Goal: Task Accomplishment & Management: Use online tool/utility

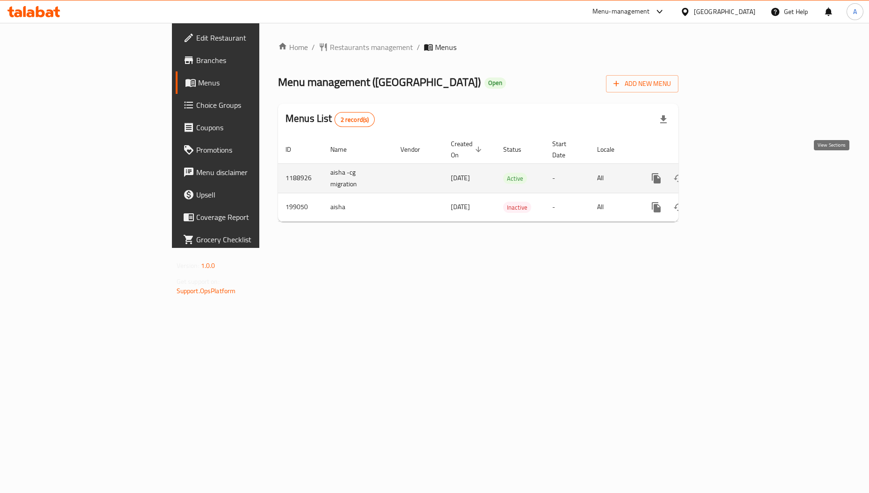
click at [729, 173] on icon "enhanced table" at bounding box center [723, 178] width 11 height 11
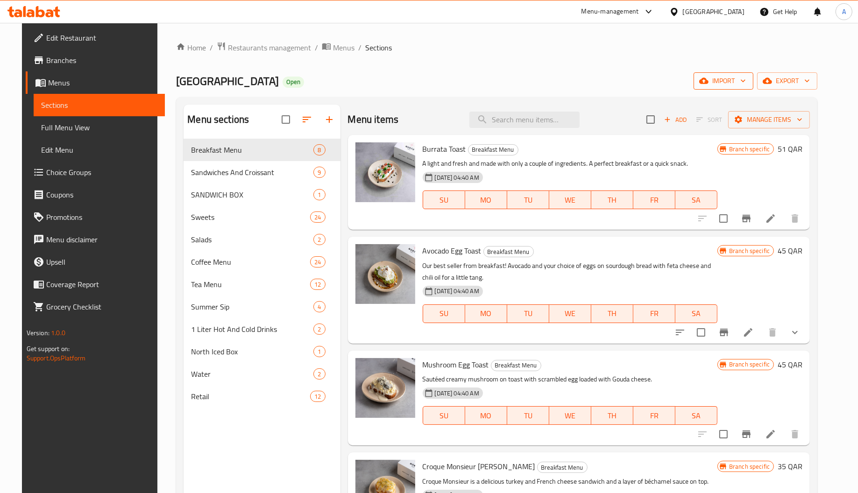
click at [746, 79] on span "import" at bounding box center [723, 81] width 45 height 12
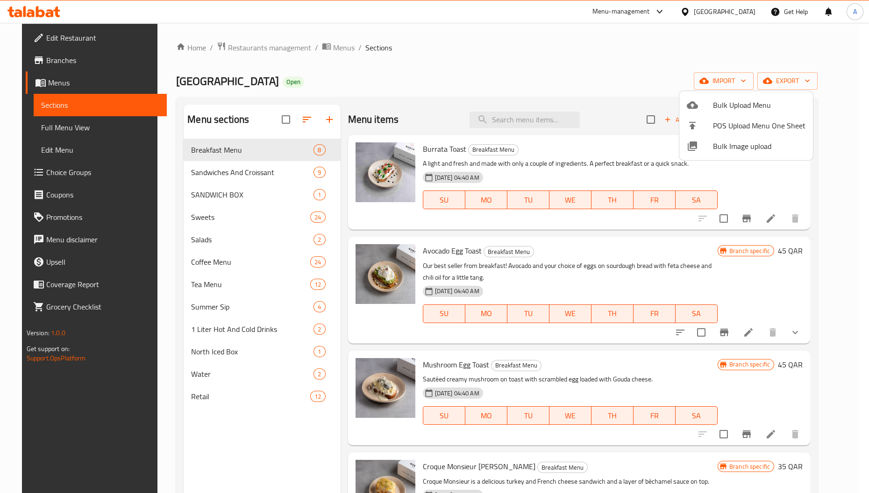
click at [311, 420] on div at bounding box center [434, 246] width 869 height 493
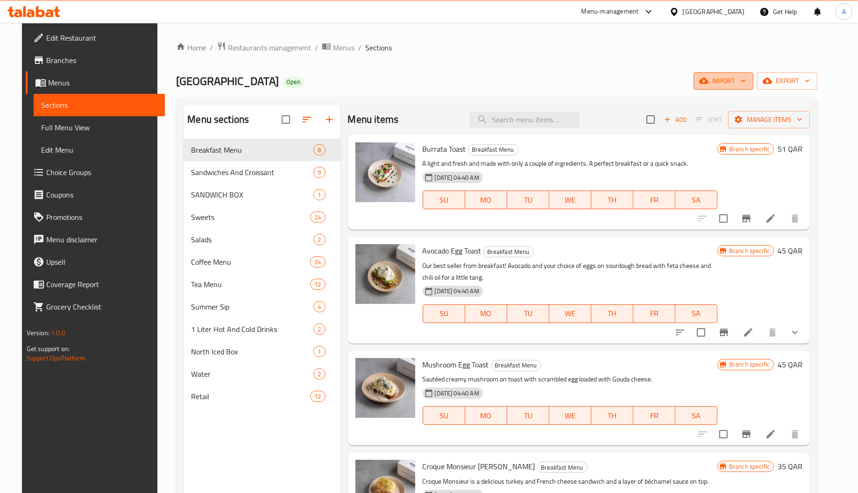
click at [746, 81] on span "import" at bounding box center [723, 81] width 45 height 12
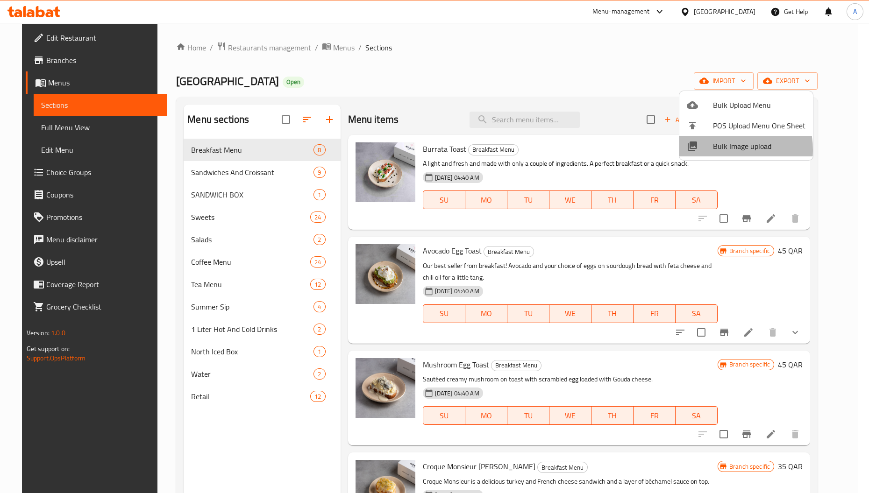
click at [719, 150] on span "Bulk Image upload" at bounding box center [759, 146] width 92 height 11
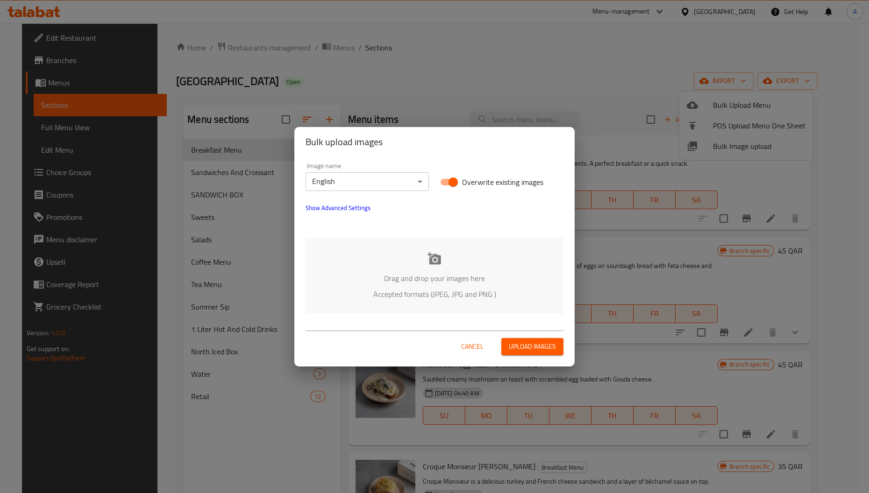
click at [430, 269] on div "Drag and drop your images here Accepted formats (JPEG, JPG and PNG )" at bounding box center [434, 276] width 258 height 76
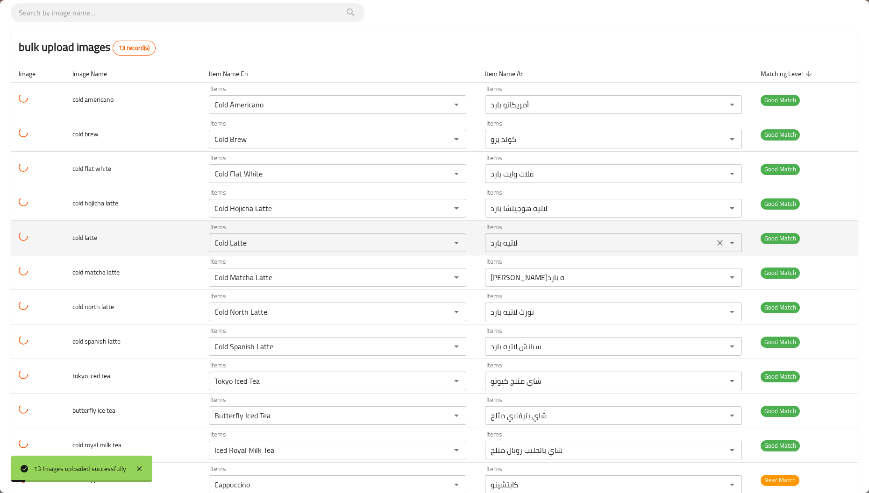
scroll to position [119, 0]
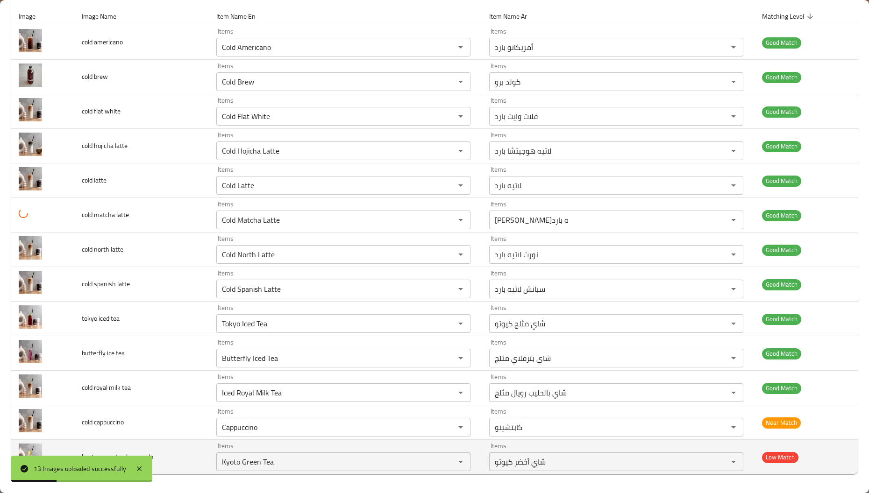
click at [168, 442] on td "kyoto green tea lemonade" at bounding box center [141, 457] width 135 height 35
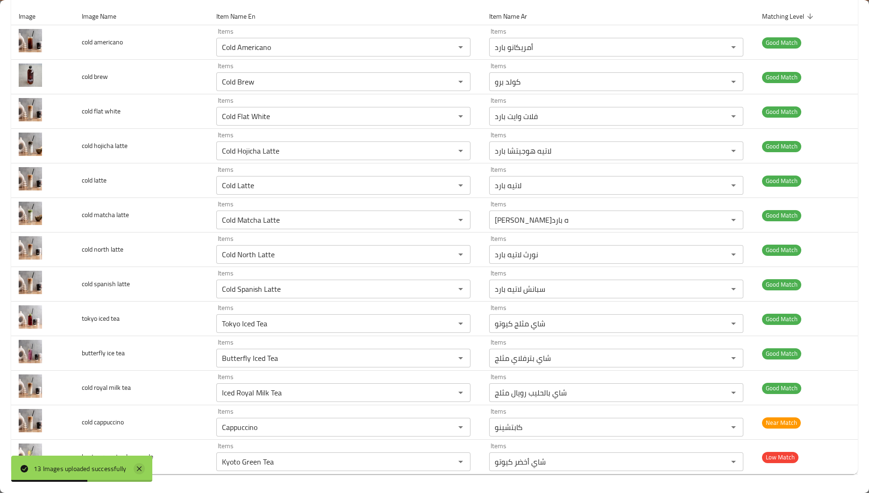
click at [139, 468] on icon at bounding box center [139, 469] width 5 height 5
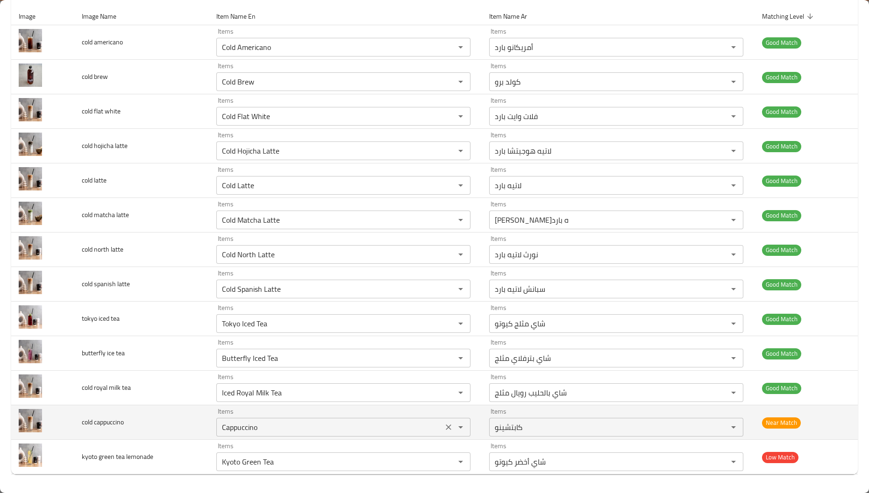
click at [278, 429] on cappuccino "Cappuccino" at bounding box center [329, 427] width 221 height 13
click at [305, 419] on div "Cappuccino Items" at bounding box center [343, 427] width 254 height 19
click at [308, 425] on cappuccino "Cappuccino" at bounding box center [329, 427] width 221 height 13
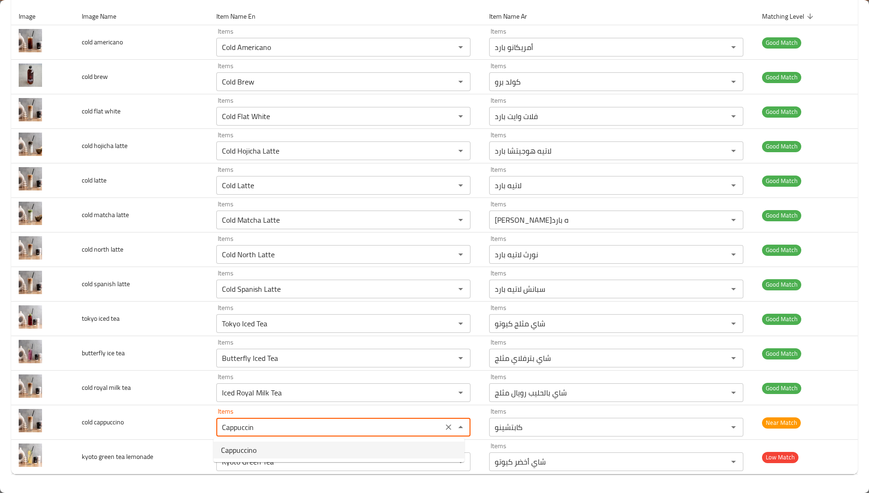
click at [288, 447] on cappuccino-option-0 "Cappuccino" at bounding box center [338, 450] width 251 height 17
type cappuccino "Cappuccino"
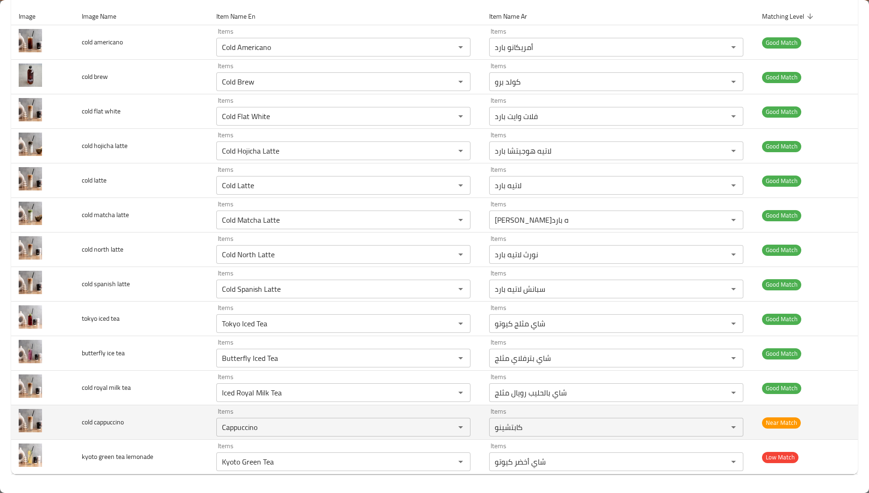
click at [211, 430] on td "Items Cappuccino Items" at bounding box center [345, 422] width 273 height 35
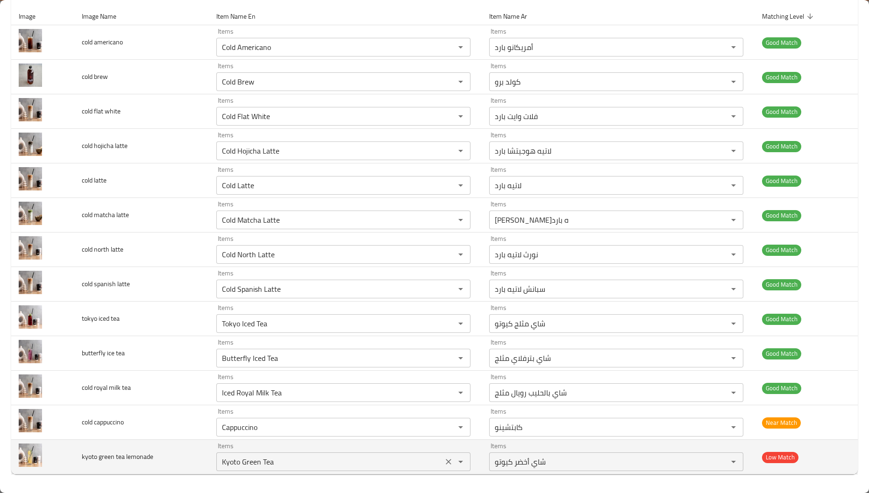
click at [287, 469] on div "Kyoto Green Tea Items" at bounding box center [343, 462] width 254 height 19
click at [299, 456] on lemonade "Kyoto Green Tea" at bounding box center [329, 461] width 221 height 13
click at [297, 439] on lemonade-option-0 "Kyoto Green Tea" at bounding box center [338, 438] width 251 height 17
type lemonade "Kyoto Green Tea"
click at [290, 464] on lemonade "Kyoto Green Tea" at bounding box center [329, 461] width 221 height 13
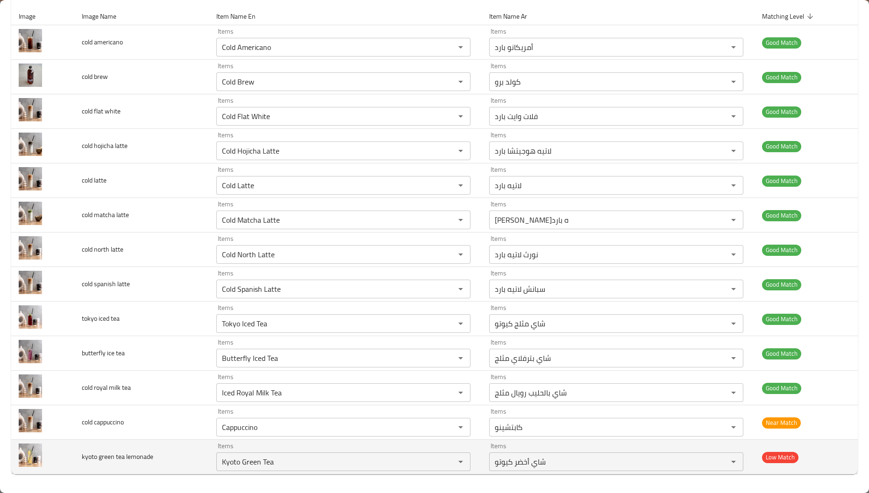
click at [170, 468] on td "kyoto green tea lemonade" at bounding box center [141, 457] width 135 height 35
click at [446, 462] on icon "Clear" at bounding box center [449, 462] width 6 height 6
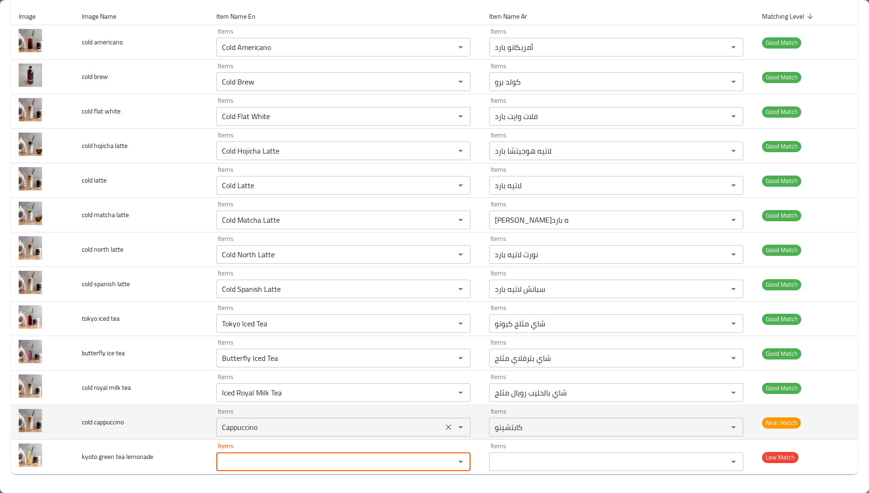
click at [445, 428] on icon "Clear" at bounding box center [448, 427] width 9 height 9
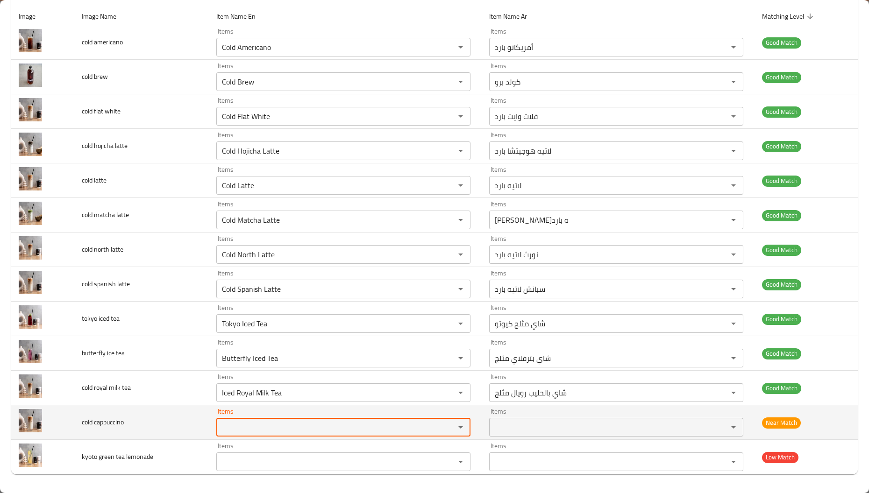
click at [183, 411] on td "cold cappuccino" at bounding box center [141, 422] width 135 height 35
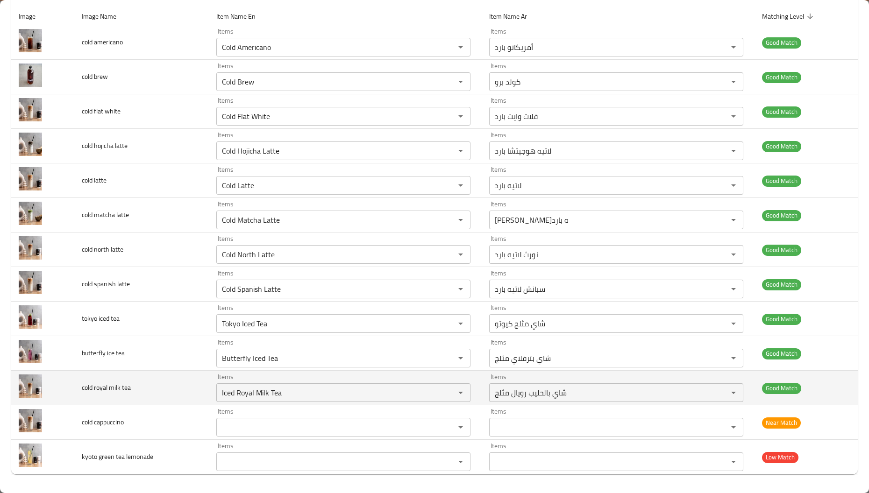
click at [186, 394] on td "cold royal milk tea" at bounding box center [141, 388] width 135 height 35
drag, startPoint x: 87, startPoint y: 387, endPoint x: 153, endPoint y: 381, distance: 65.6
click at [153, 381] on td "cold royal milk tea" at bounding box center [141, 388] width 135 height 35
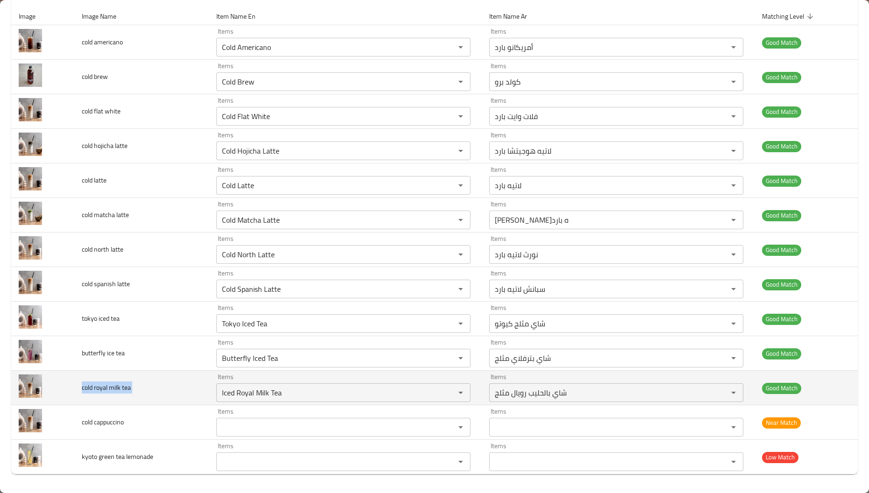
click at [153, 381] on td "cold royal milk tea" at bounding box center [141, 388] width 135 height 35
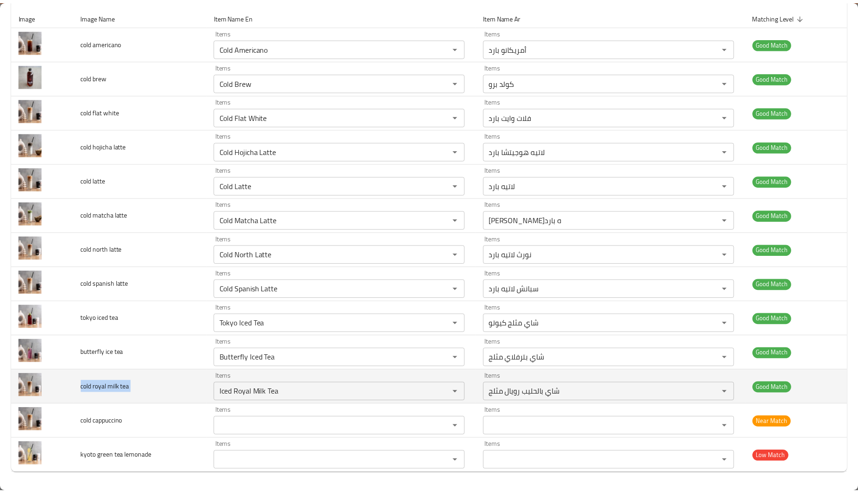
scroll to position [0, 0]
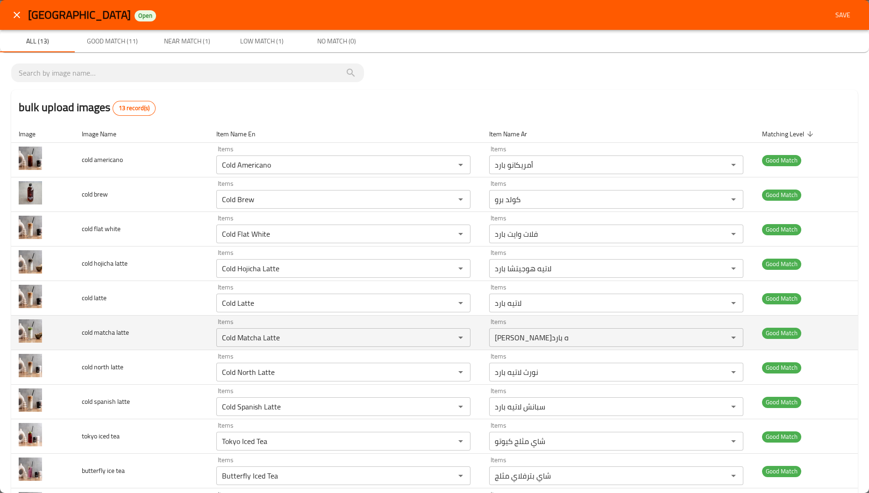
click at [153, 327] on td "cold matcha latte" at bounding box center [141, 333] width 135 height 35
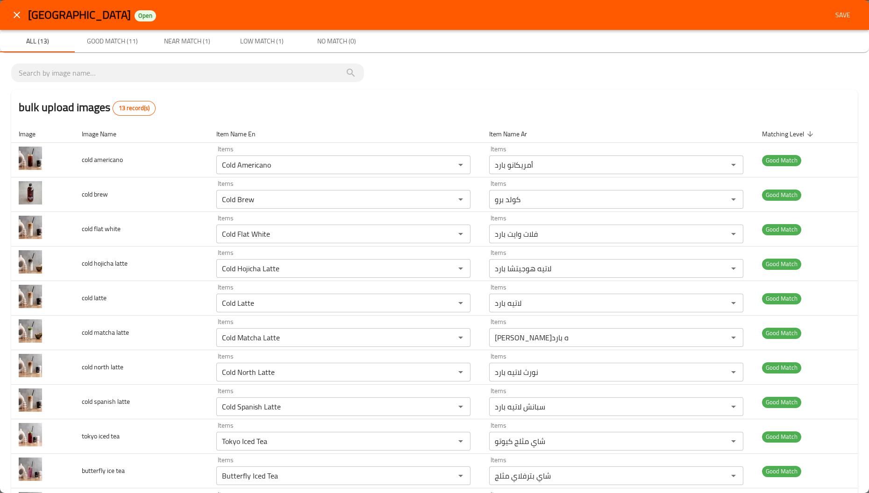
click at [536, 92] on div "bulk upload images 13 record(s)" at bounding box center [434, 107] width 846 height 35
click at [835, 17] on span "Save" at bounding box center [842, 15] width 22 height 12
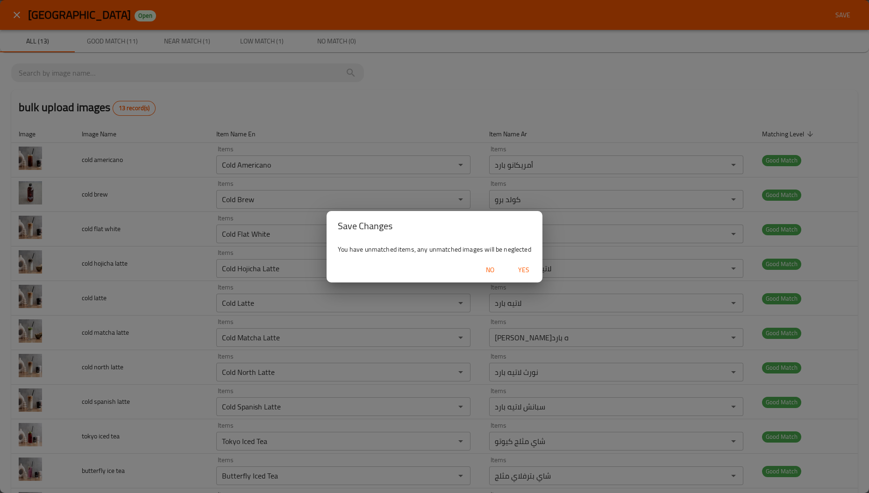
click at [520, 271] on span "Yes" at bounding box center [523, 270] width 22 height 12
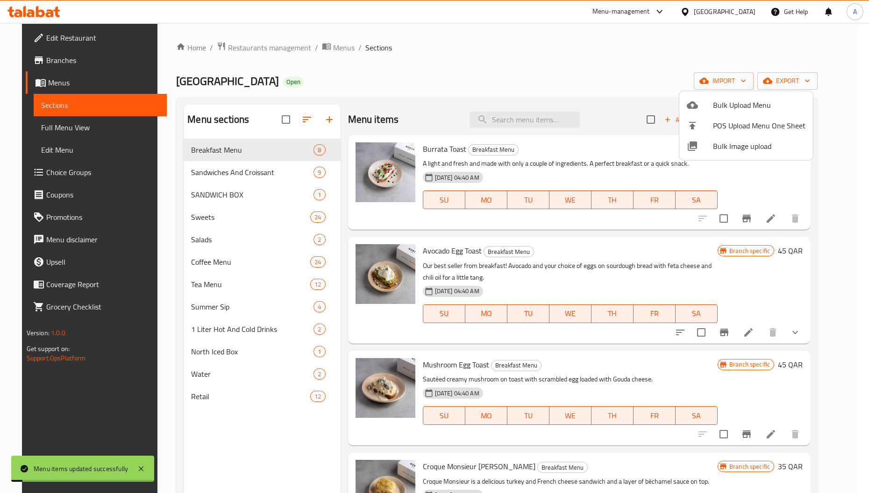
click at [262, 441] on div at bounding box center [434, 246] width 869 height 493
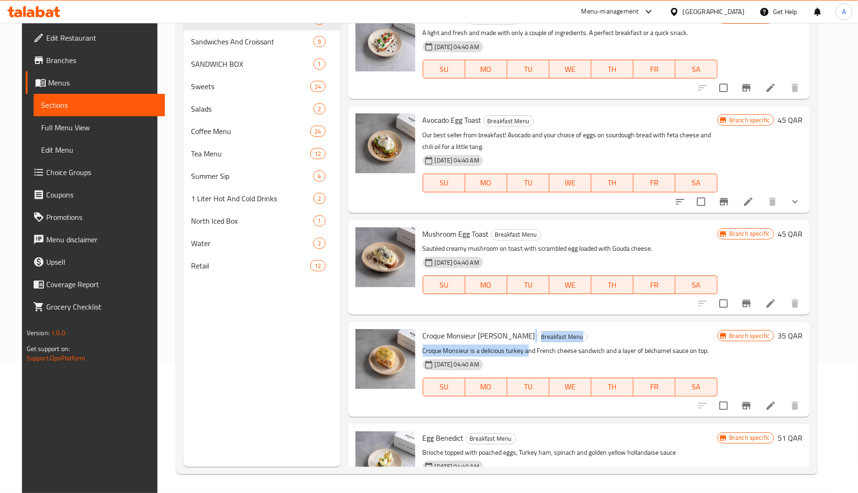
drag, startPoint x: 501, startPoint y: 334, endPoint x: 533, endPoint y: 353, distance: 37.0
click at [531, 353] on div "Croque Monsieur Sandwich Breakfast Menu Croque Monsieur is a delicious turkey a…" at bounding box center [570, 369] width 302 height 87
click at [536, 352] on p "Croque Monsieur is a delicious turkey and French cheese sandwich and a layer of…" at bounding box center [570, 351] width 295 height 12
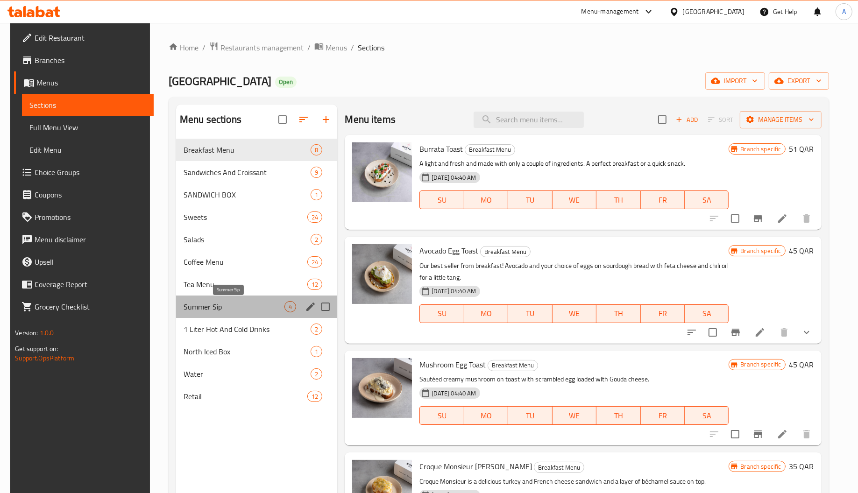
click at [203, 305] on span "Summer Sip" at bounding box center [234, 306] width 101 height 11
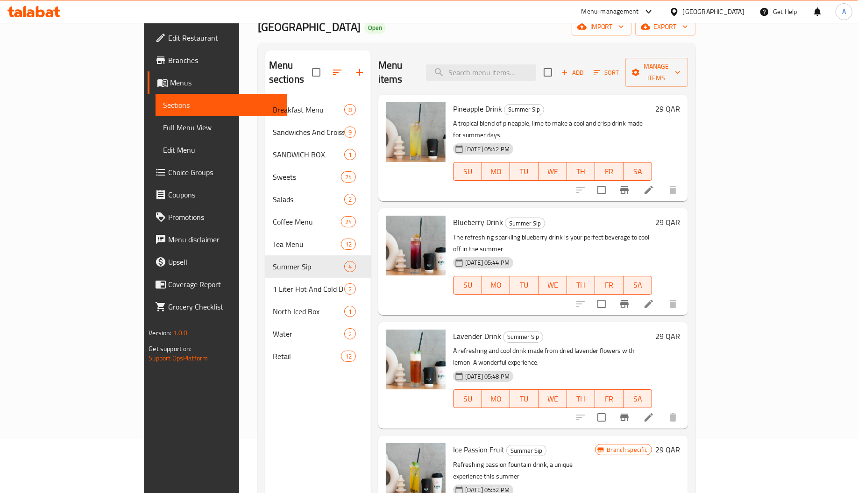
scroll to position [132, 0]
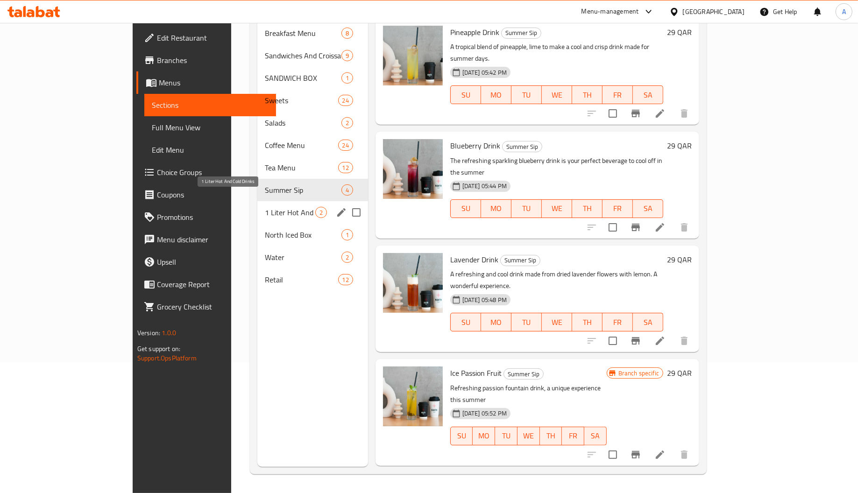
click at [265, 207] on span "1 Liter Hot And Cold Drinks" at bounding box center [290, 212] width 50 height 11
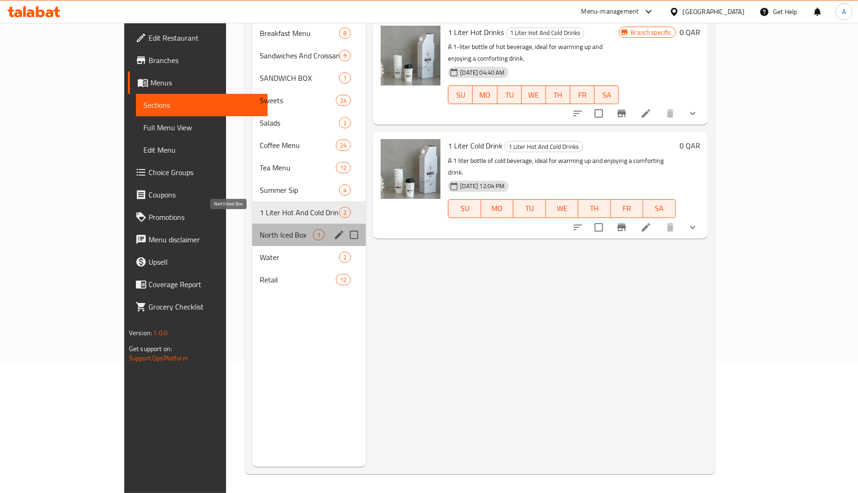
click at [260, 229] on span "North Iced Box" at bounding box center [287, 234] width 54 height 11
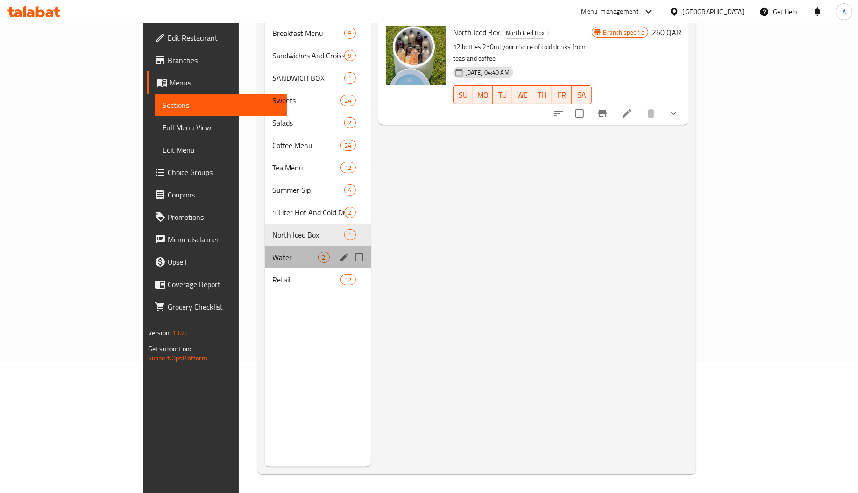
click at [265, 246] on div "Water 2" at bounding box center [318, 257] width 106 height 22
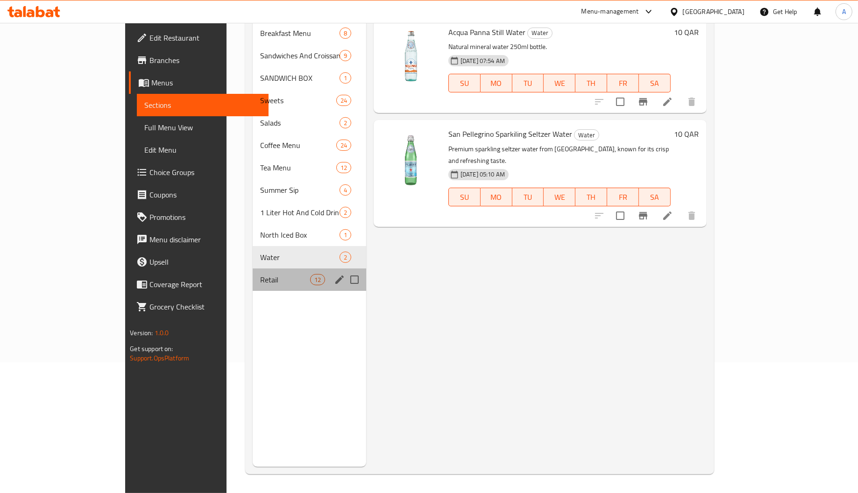
click at [253, 269] on div "Retail 12" at bounding box center [309, 280] width 113 height 22
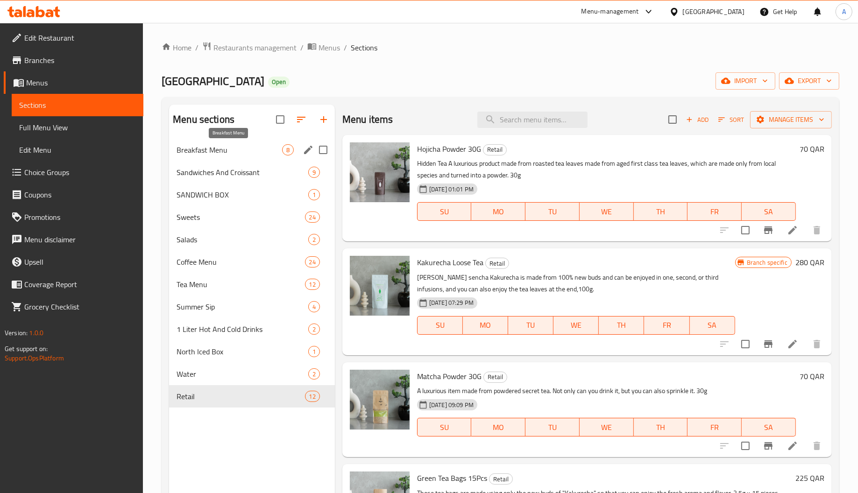
click at [243, 145] on span "Breakfast Menu" at bounding box center [230, 149] width 106 height 11
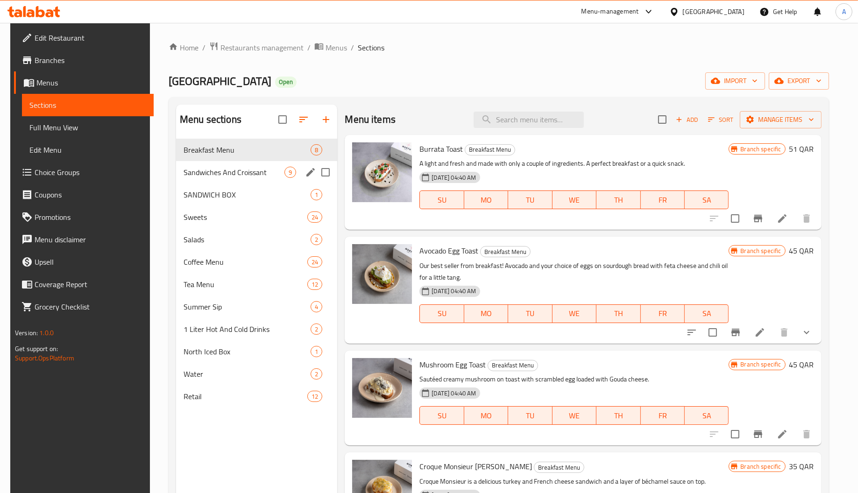
click at [240, 164] on div "Sandwiches And Croissant 9" at bounding box center [256, 172] width 161 height 22
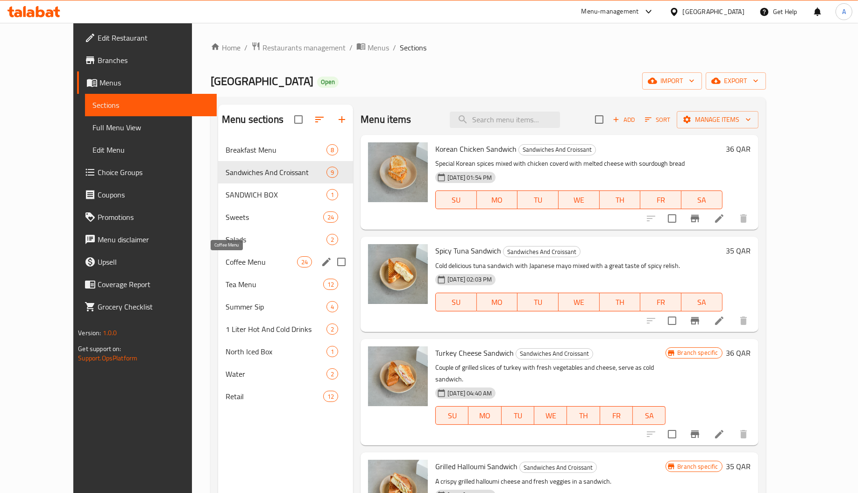
click at [226, 263] on span "Coffee Menu" at bounding box center [261, 261] width 71 height 11
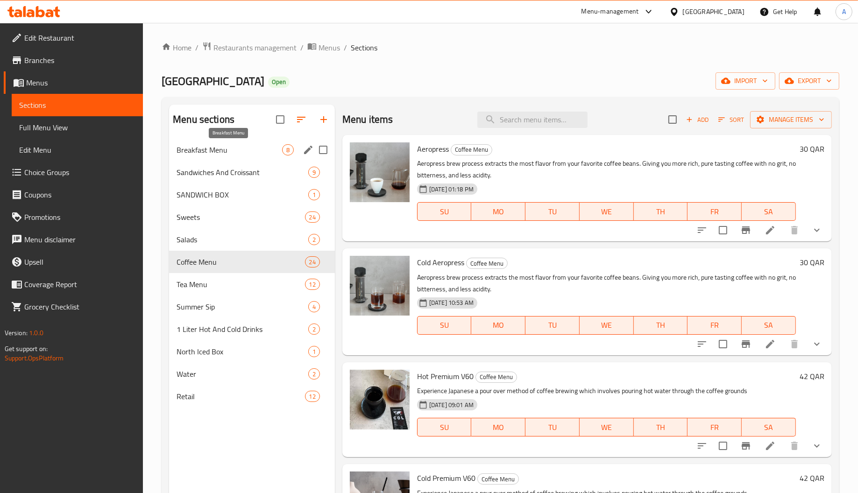
click at [259, 148] on span "Breakfast Menu" at bounding box center [230, 149] width 106 height 11
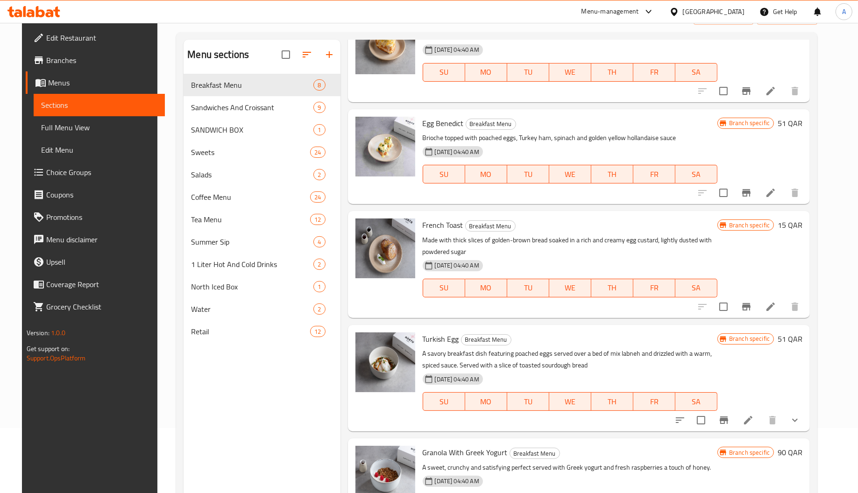
scroll to position [132, 0]
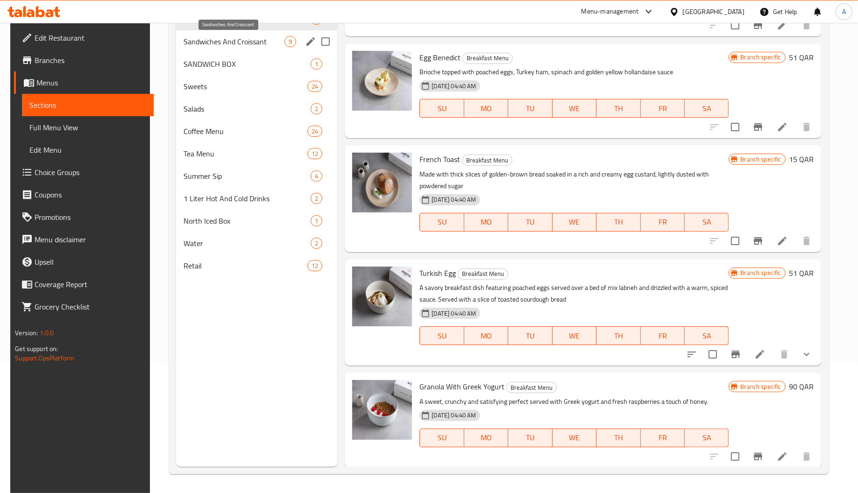
click at [225, 42] on span "Sandwiches And Croissant" at bounding box center [234, 41] width 101 height 11
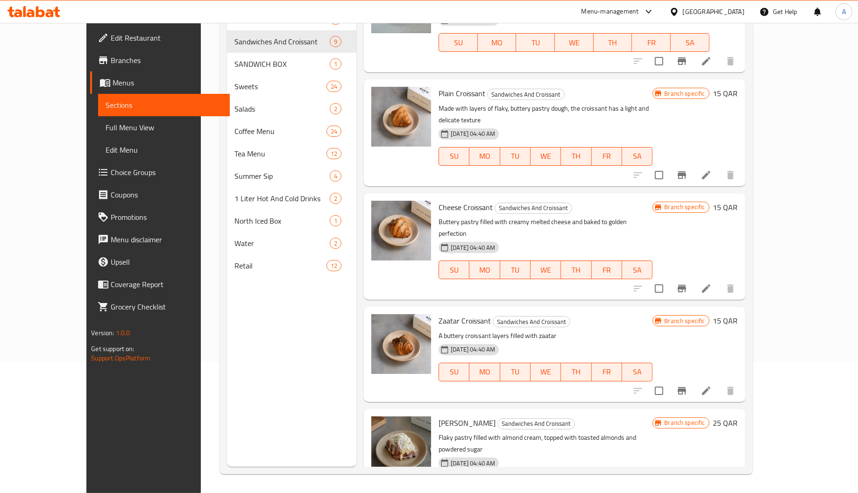
scroll to position [459, 0]
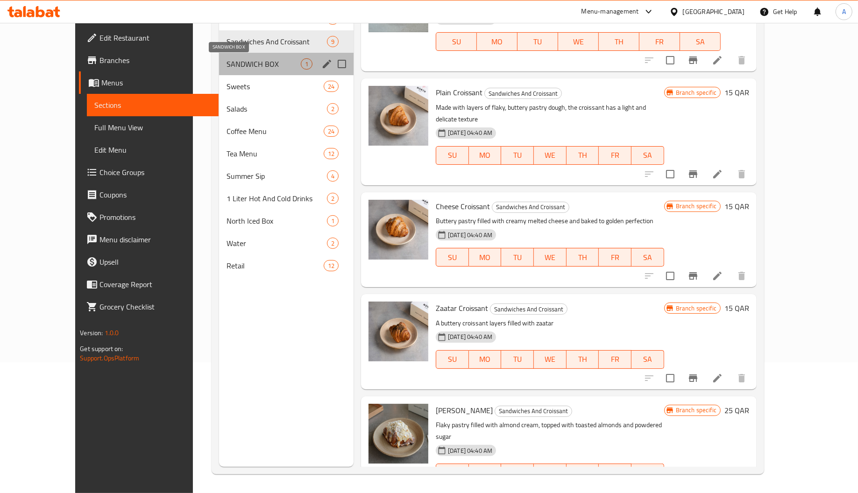
click at [230, 64] on span "SANDWICH BOX" at bounding box center [264, 63] width 74 height 11
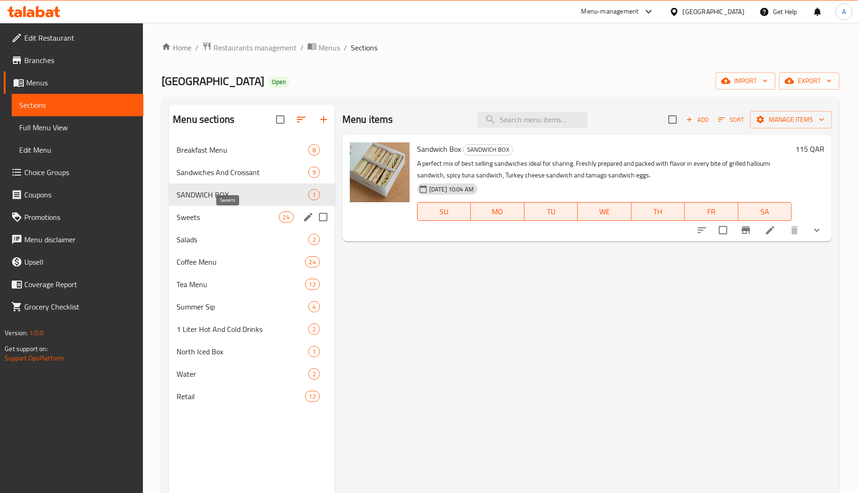
click at [223, 228] on div "Salads 2" at bounding box center [252, 239] width 166 height 22
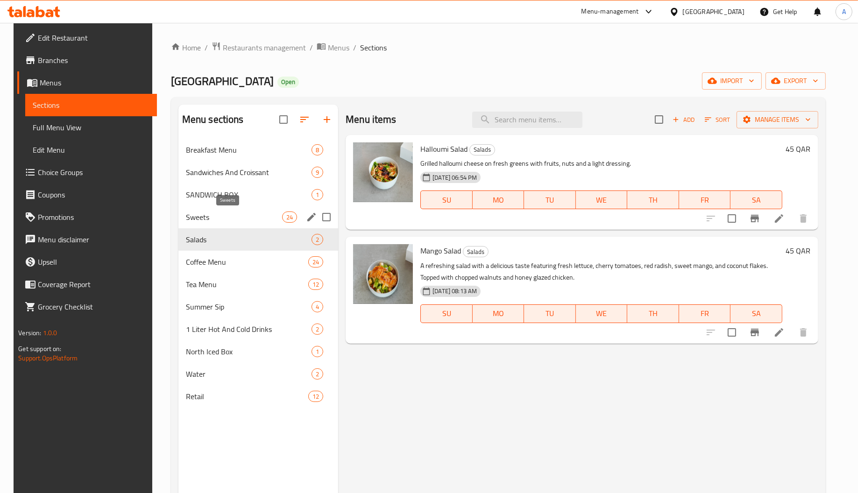
click at [229, 215] on span "Sweets" at bounding box center [234, 217] width 96 height 11
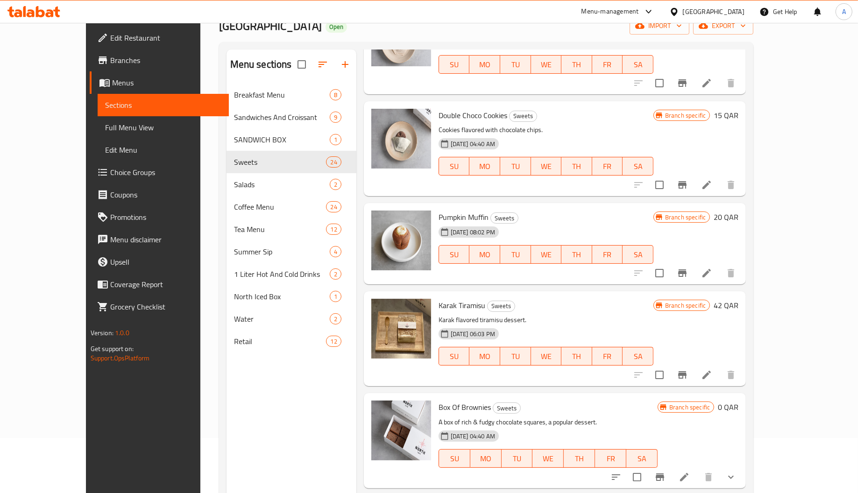
scroll to position [132, 0]
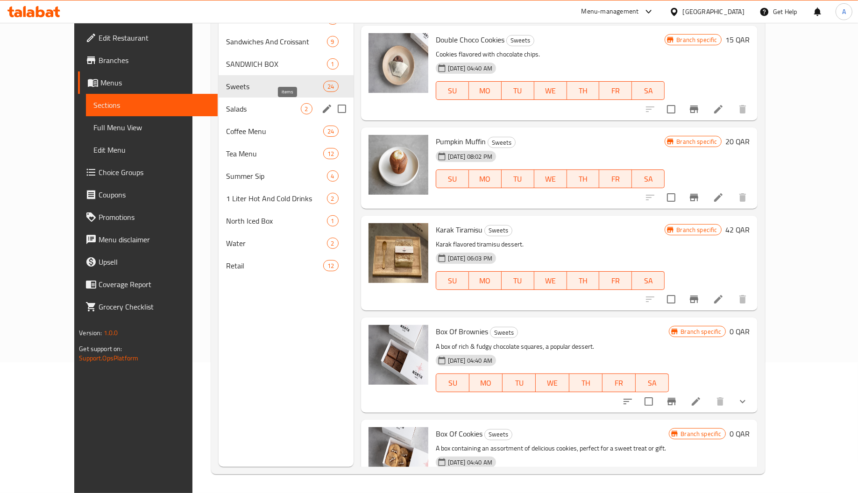
click at [301, 108] on span "2" at bounding box center [306, 109] width 11 height 9
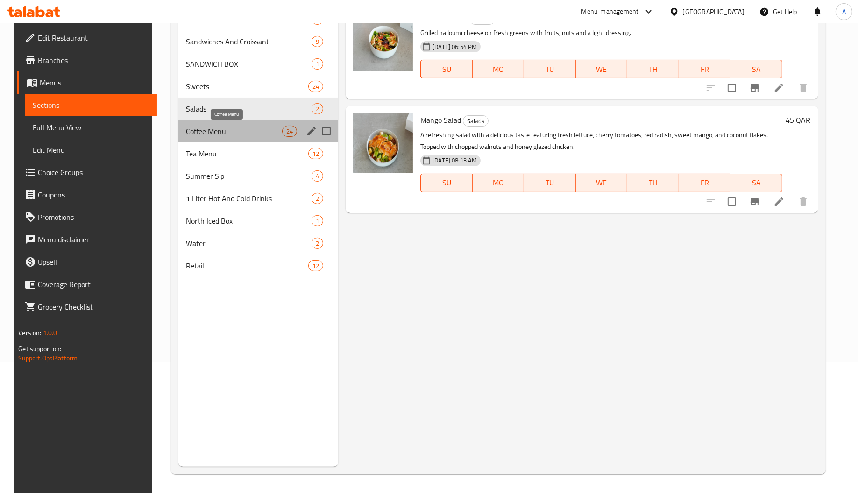
click at [259, 129] on span "Coffee Menu" at bounding box center [234, 131] width 96 height 11
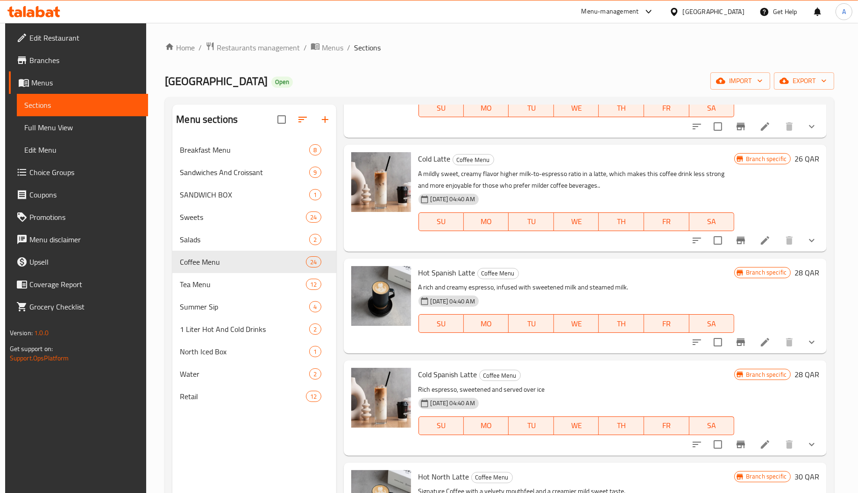
scroll to position [1962, 0]
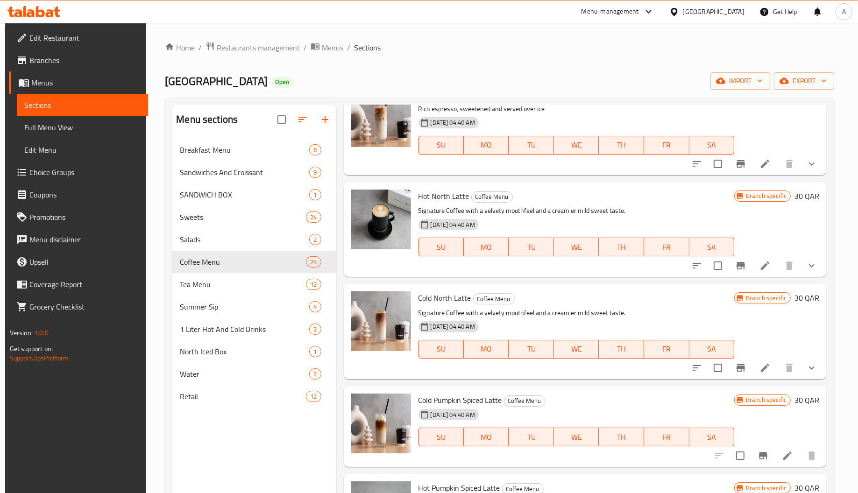
click at [421, 301] on span "Cold North Latte" at bounding box center [444, 298] width 53 height 14
copy span "Cold"
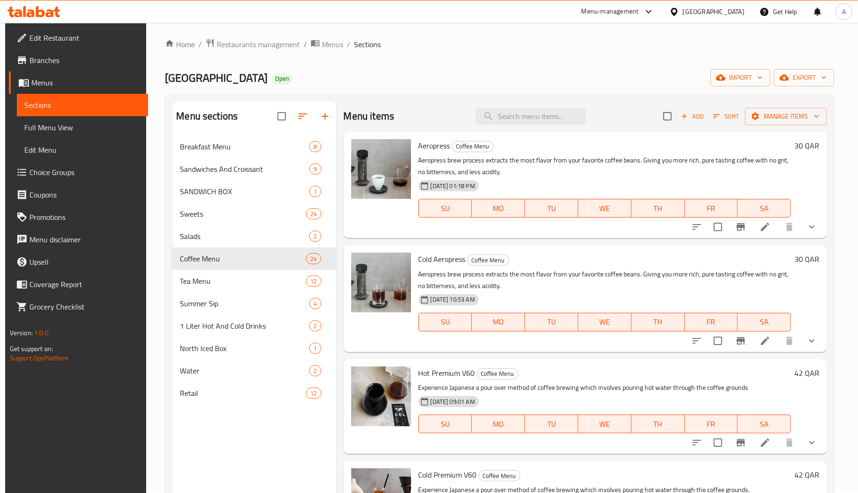
scroll to position [0, 0]
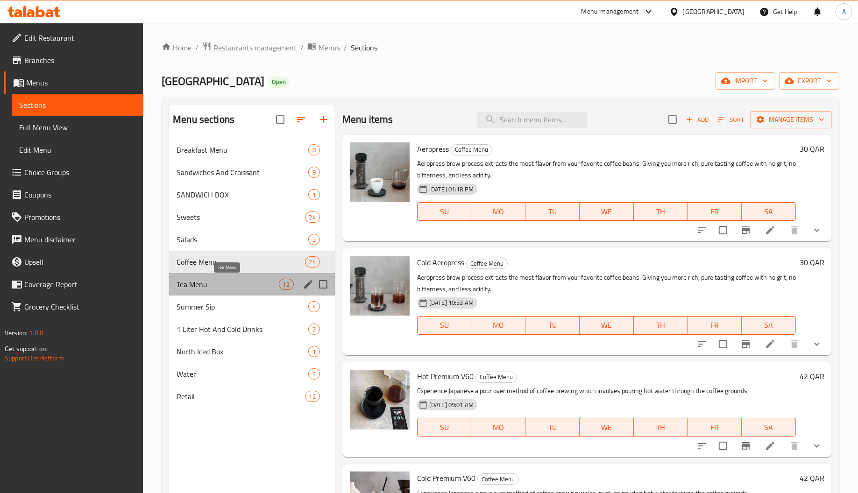
click at [203, 279] on span "Tea Menu" at bounding box center [228, 284] width 102 height 11
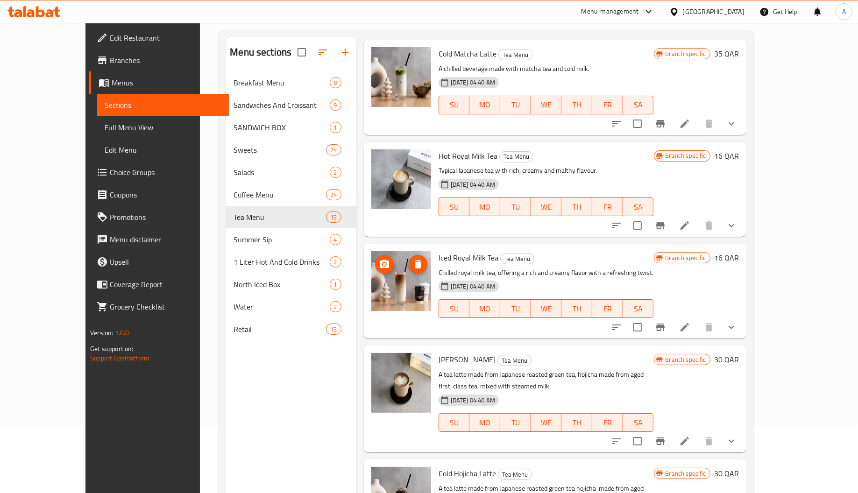
scroll to position [132, 0]
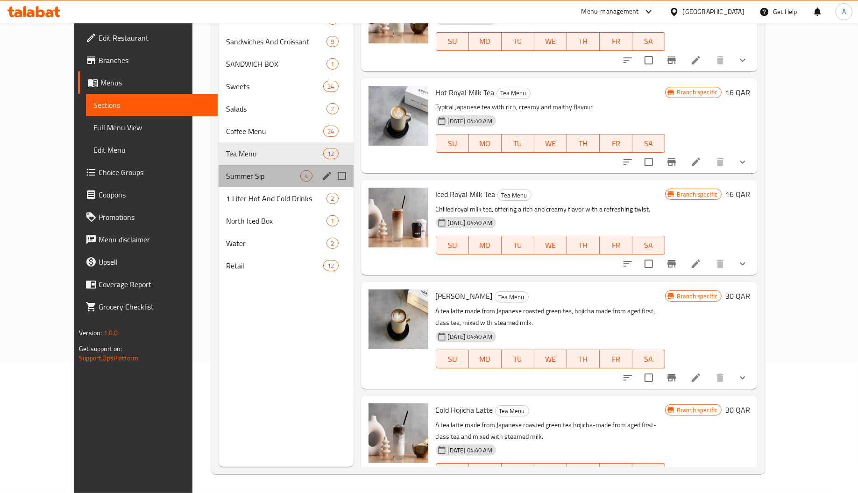
click at [219, 166] on div "Summer Sip 4" at bounding box center [286, 176] width 135 height 22
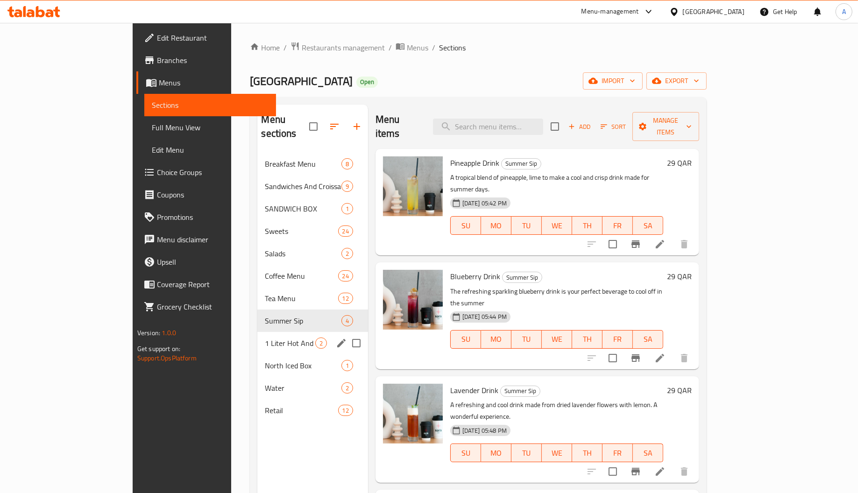
click at [257, 338] on div "1 Liter Hot And Cold Drinks 2" at bounding box center [312, 343] width 110 height 22
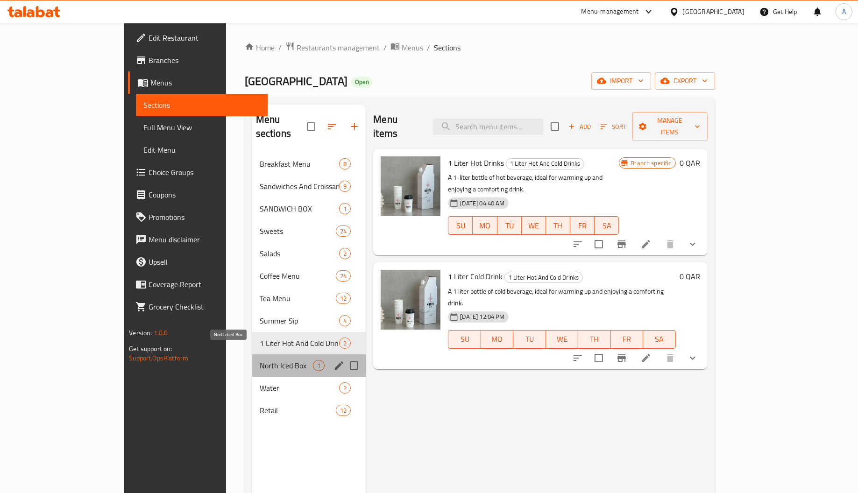
click at [260, 360] on span "North Iced Box" at bounding box center [287, 365] width 54 height 11
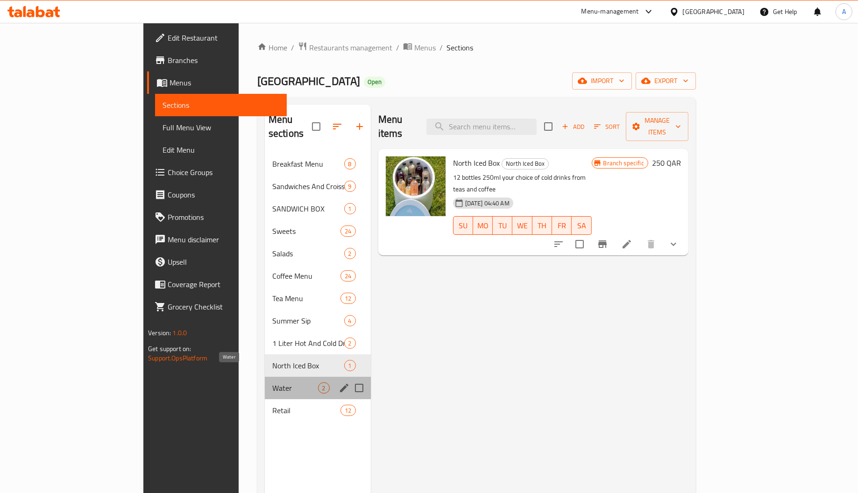
click at [272, 383] on span "Water" at bounding box center [295, 388] width 46 height 11
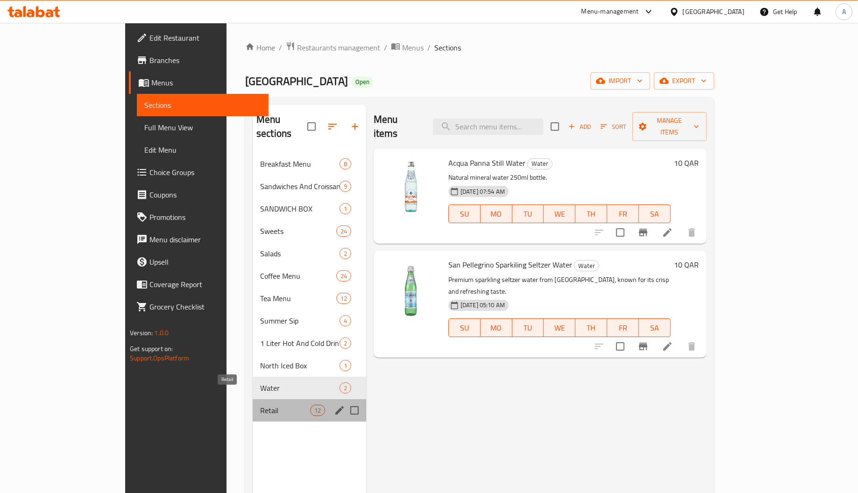
click at [260, 405] on span "Retail" at bounding box center [285, 410] width 50 height 11
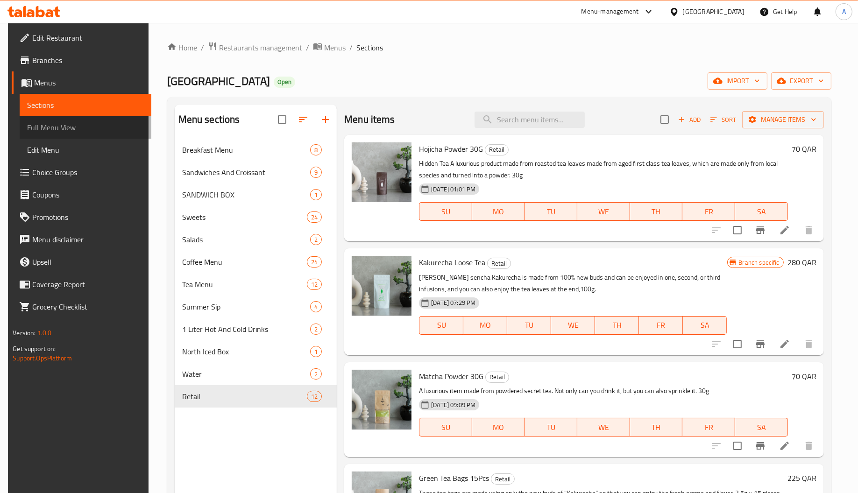
click at [44, 132] on span "Full Menu View" at bounding box center [85, 127] width 117 height 11
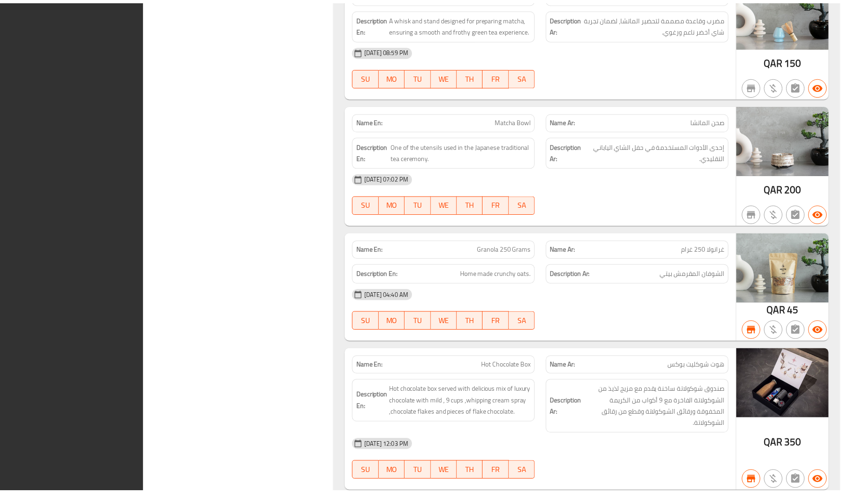
scroll to position [15183, 0]
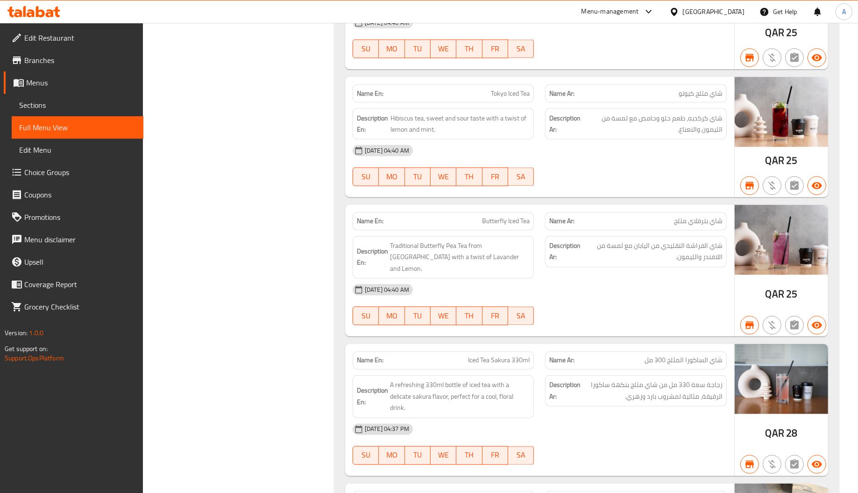
click at [710, 13] on div "Qatar" at bounding box center [707, 11] width 90 height 22
click at [677, 11] on icon at bounding box center [674, 11] width 7 height 8
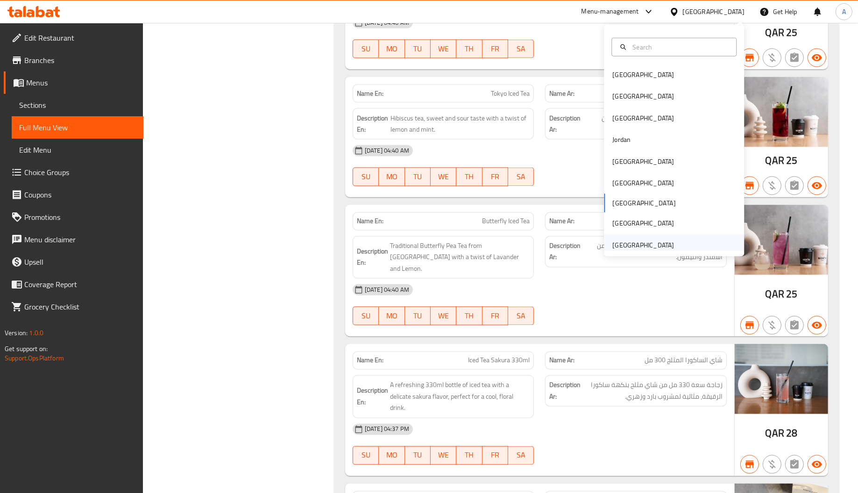
click at [633, 241] on div "[GEOGRAPHIC_DATA]" at bounding box center [643, 245] width 62 height 10
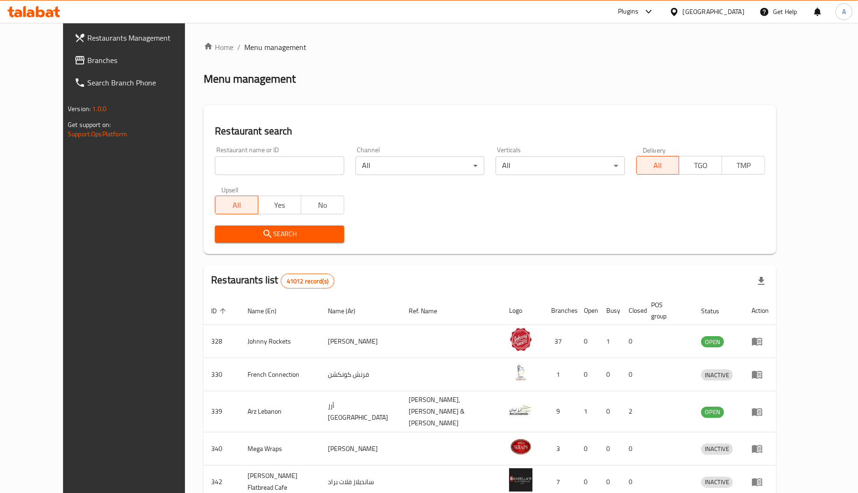
click at [63, 63] on div at bounding box center [429, 246] width 858 height 493
click at [87, 63] on span "Branches" at bounding box center [143, 60] width 112 height 11
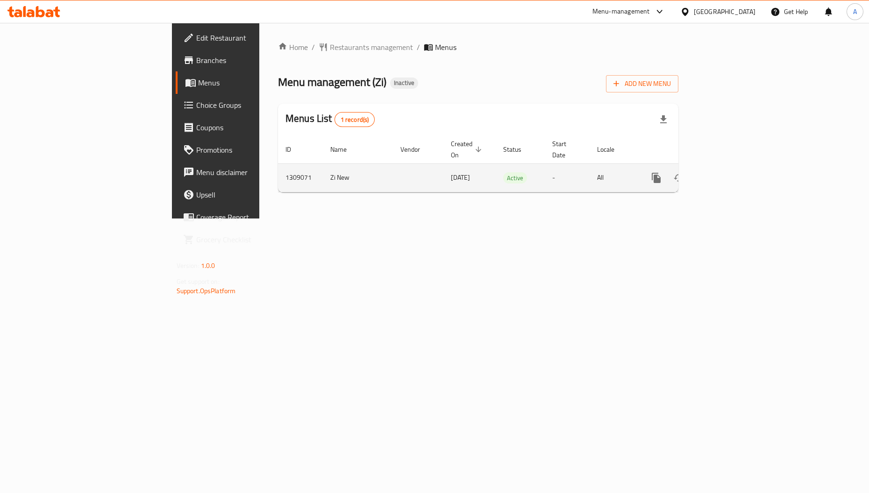
click at [728, 174] on icon "enhanced table" at bounding box center [723, 178] width 8 height 8
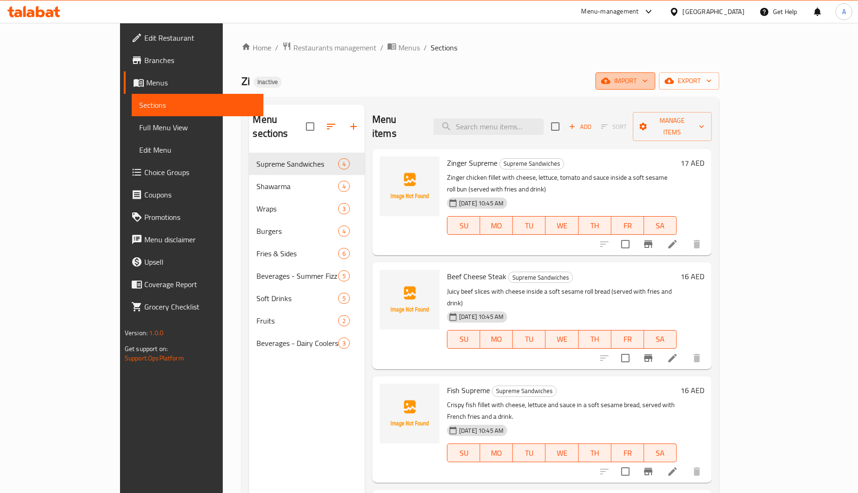
click at [648, 77] on span "import" at bounding box center [625, 81] width 45 height 12
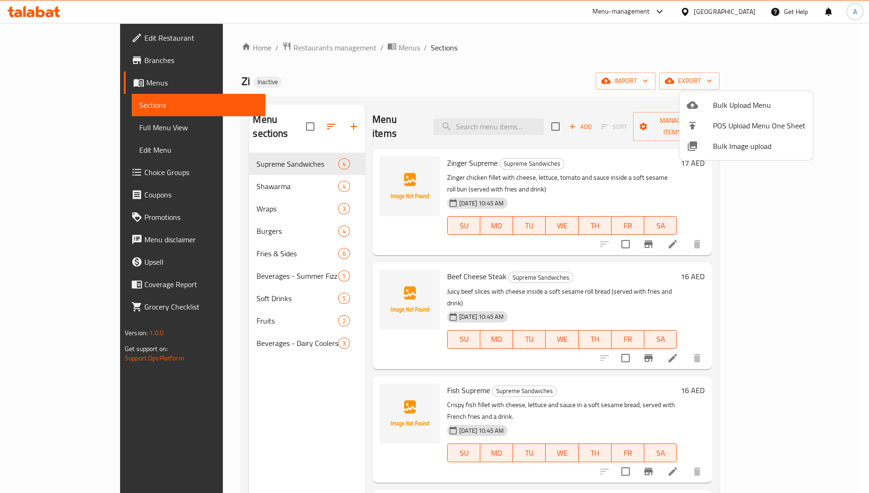
click at [728, 146] on span "Bulk Image upload" at bounding box center [759, 146] width 92 height 11
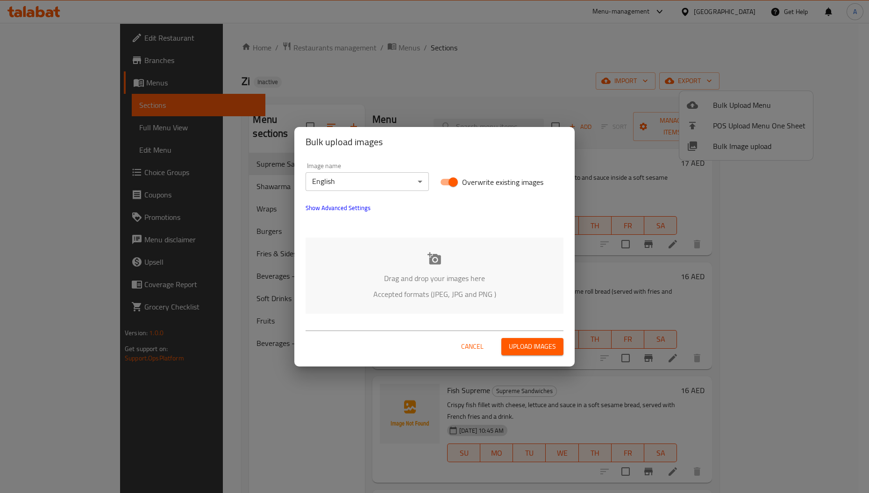
click at [465, 260] on div "Drag and drop your images here Accepted formats (JPEG, JPG and PNG )" at bounding box center [434, 276] width 258 height 76
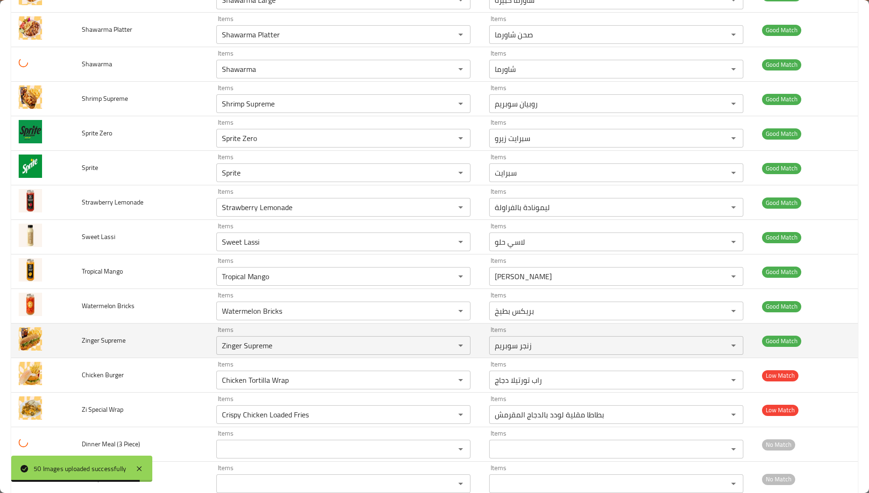
scroll to position [1051, 0]
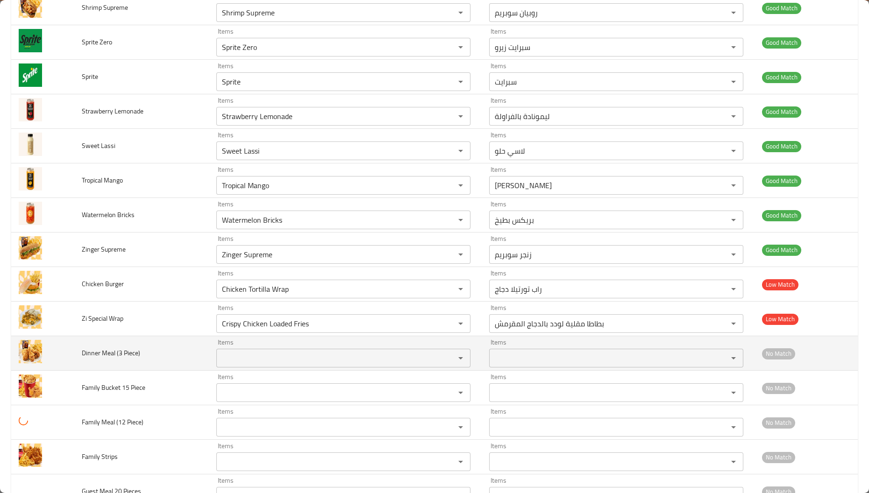
click at [88, 356] on span "Dinner Meal (3 Piece)" at bounding box center [111, 353] width 58 height 12
copy span "Dinner"
click at [254, 354] on div "Items" at bounding box center [343, 358] width 254 height 19
paste Piece\) "Dinner"
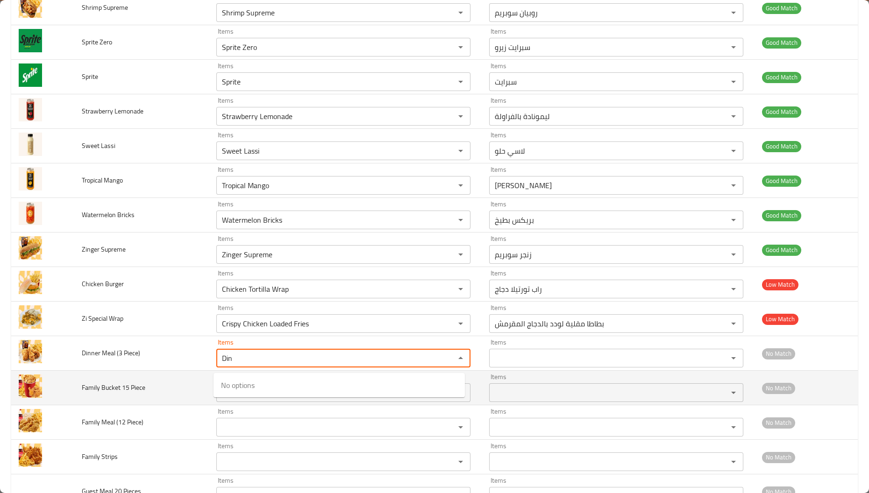
type Piece\) "Din"
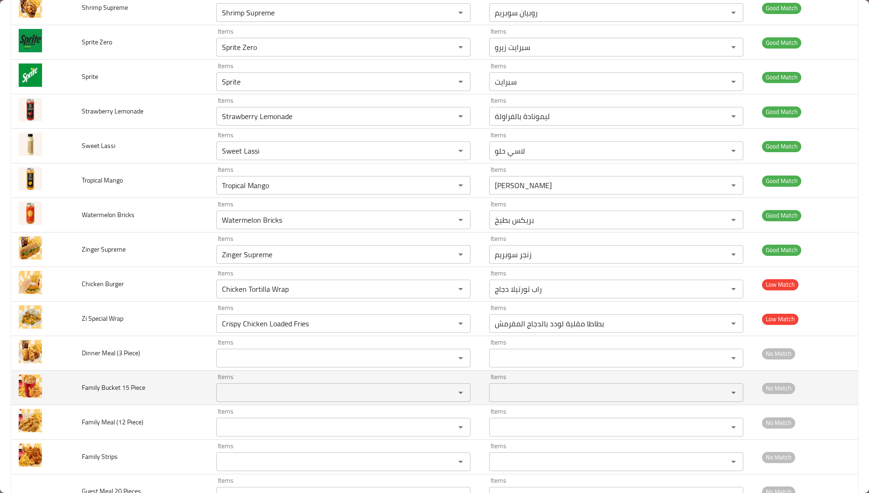
click at [175, 402] on td "Family Bucket 15 Piece" at bounding box center [141, 388] width 135 height 35
click at [86, 390] on span "Family Bucket 15 Piece" at bounding box center [114, 388] width 64 height 12
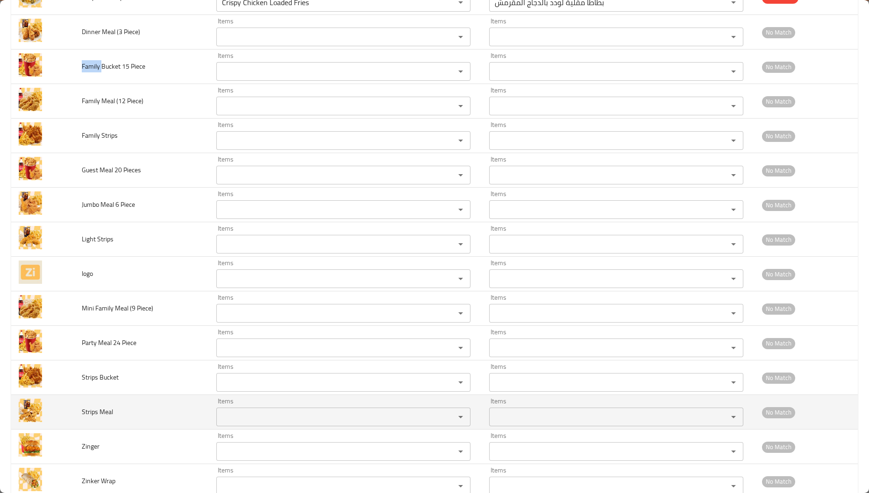
scroll to position [1401, 0]
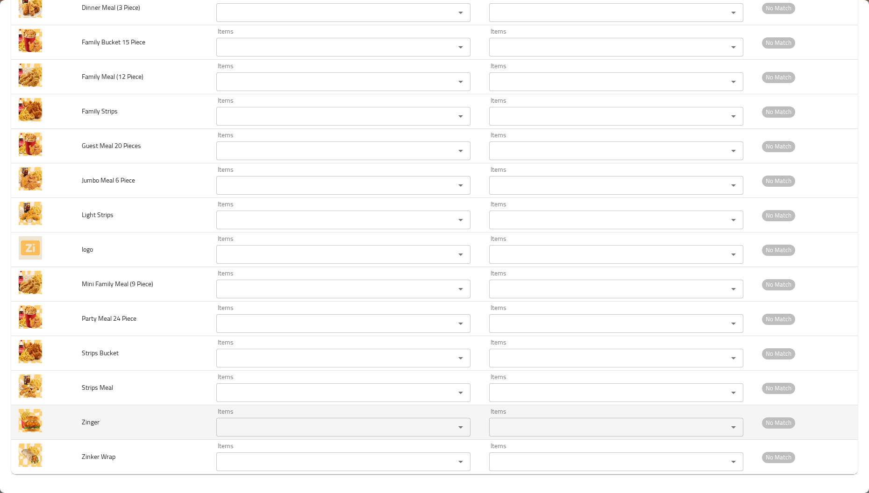
click at [88, 422] on span "Zinger" at bounding box center [91, 422] width 18 height 12
copy span "Zinger"
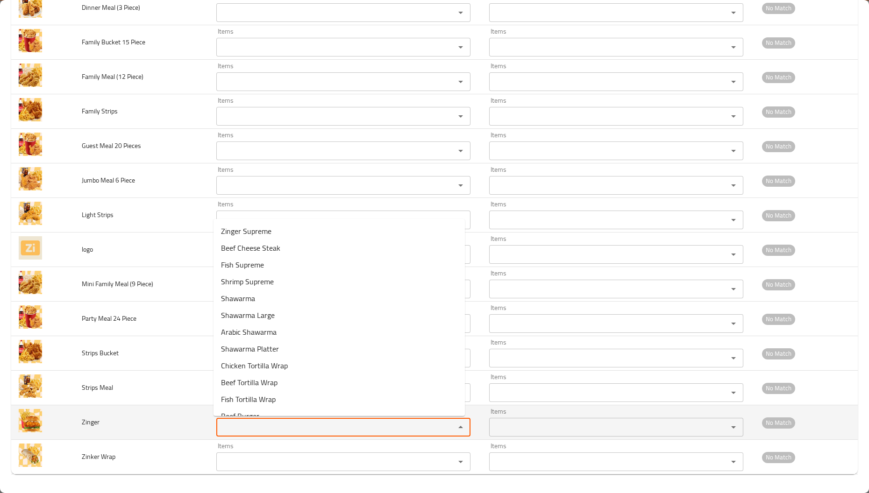
click at [236, 425] on input "Items" at bounding box center [329, 427] width 221 height 13
paste input "Zinger"
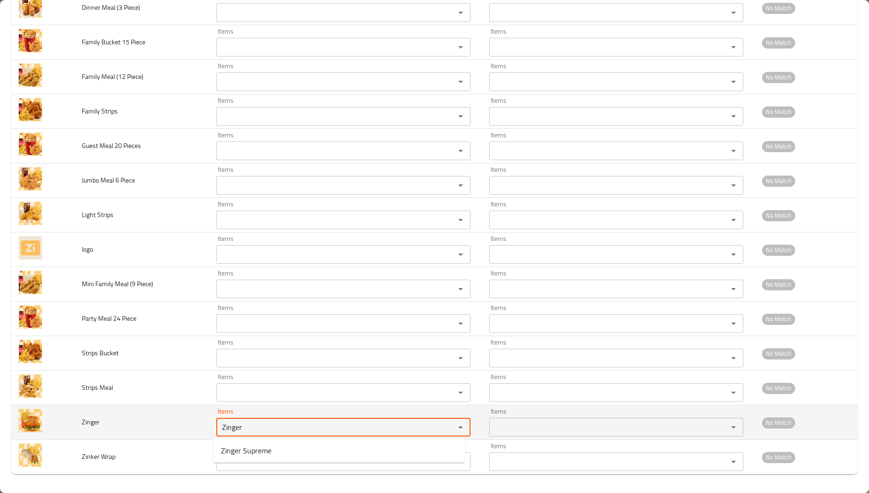
type input "Zinger"
click at [141, 420] on td "Zinger" at bounding box center [141, 422] width 135 height 35
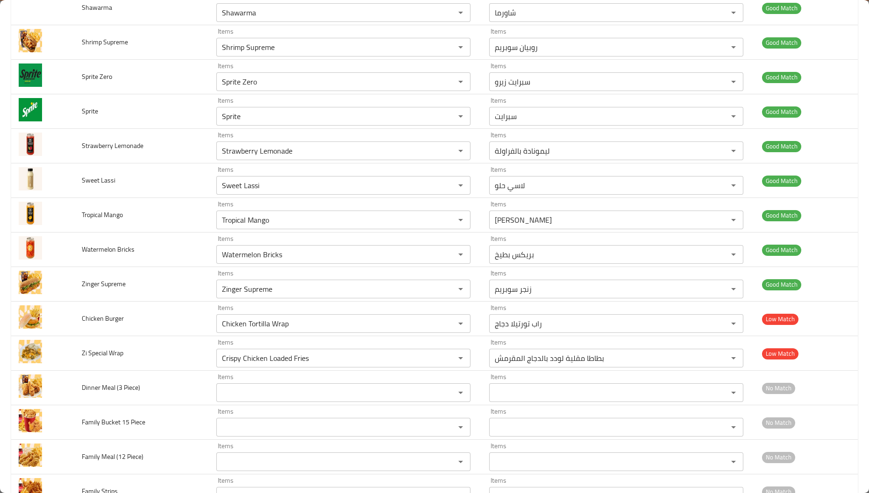
scroll to position [981, 0]
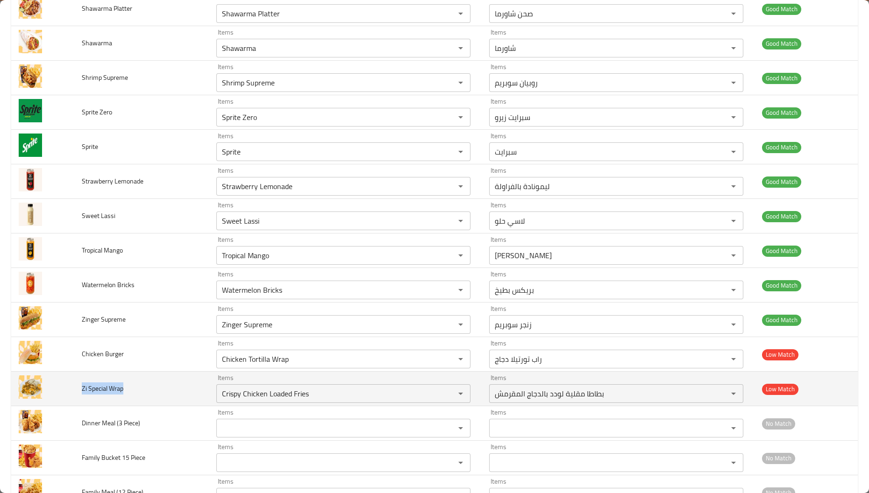
drag, startPoint x: 81, startPoint y: 390, endPoint x: 195, endPoint y: 390, distance: 114.4
click at [195, 390] on td "Zi Special Wrap" at bounding box center [141, 389] width 135 height 35
click at [82, 392] on span "Zi Special Wrap" at bounding box center [103, 389] width 42 height 12
copy span "Zi Special Wrap"
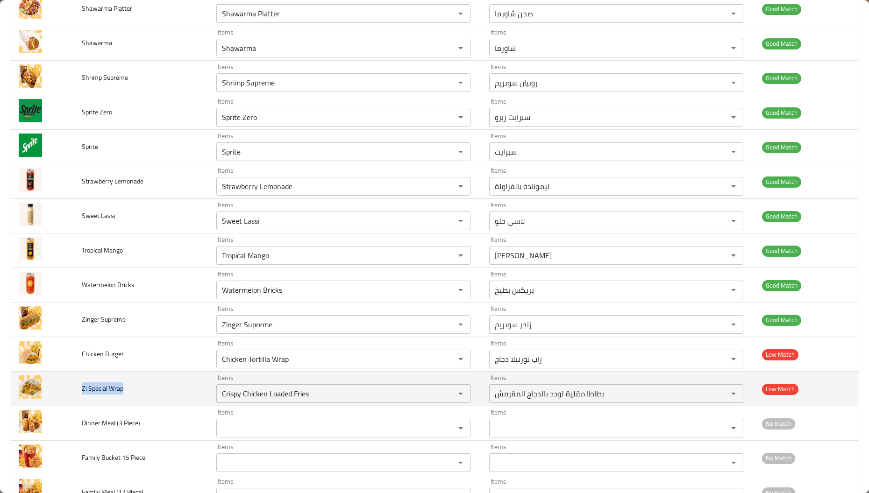
click at [82, 392] on span "Zi Special Wrap" at bounding box center [103, 389] width 42 height 12
click at [287, 397] on Wrap "Crispy Chicken Loaded Fries" at bounding box center [329, 393] width 221 height 13
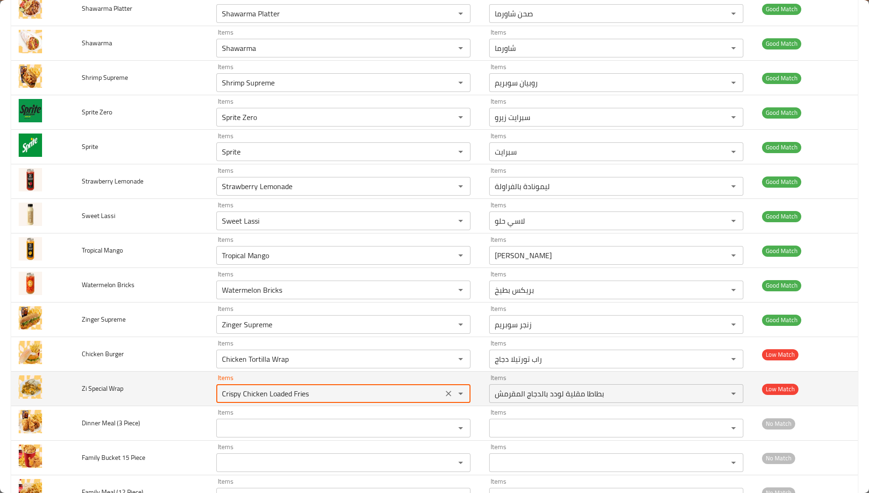
click at [288, 397] on Wrap "Crispy Chicken Loaded Fries" at bounding box center [329, 393] width 221 height 13
paste Wrap "Zi"
type Wrap "Zi"
drag, startPoint x: 267, startPoint y: 400, endPoint x: 174, endPoint y: 380, distance: 95.0
click at [187, 388] on tr "Zi Special Wrap Items Zi Items Items بطاطا مقلية لودد بالدجاج المقرمش Items Low…" at bounding box center [434, 389] width 846 height 35
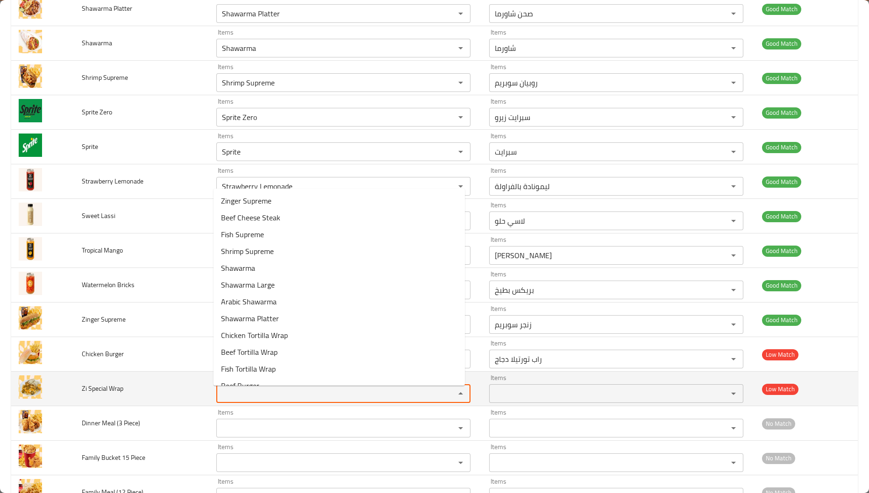
click at [174, 380] on td "Zi Special Wrap" at bounding box center [141, 389] width 135 height 35
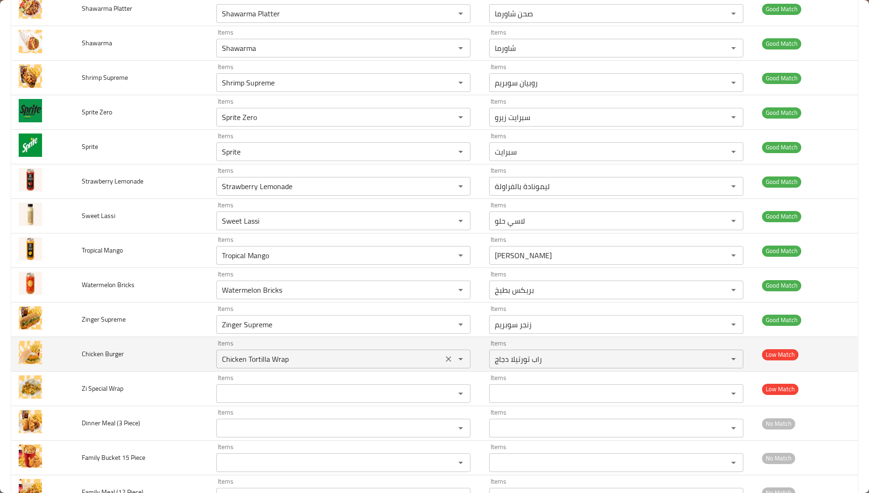
click at [442, 361] on button "Clear" at bounding box center [448, 359] width 13 height 13
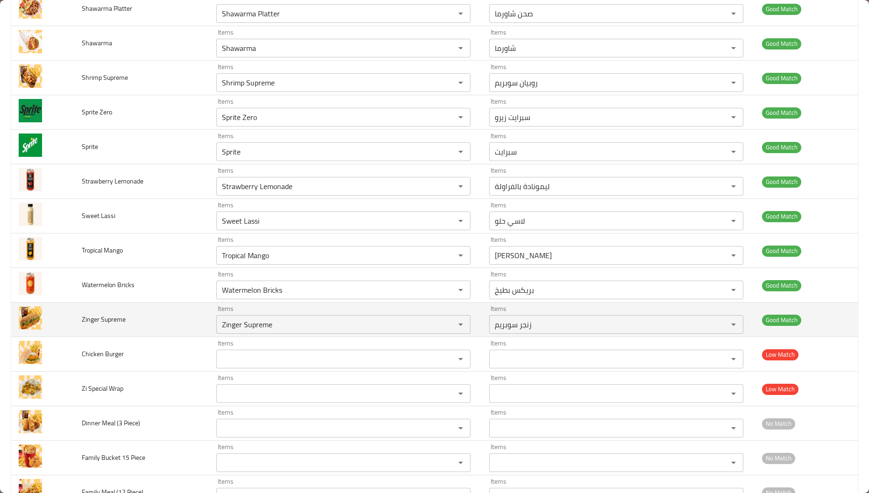
click at [135, 321] on td "Zinger Supreme" at bounding box center [141, 320] width 135 height 35
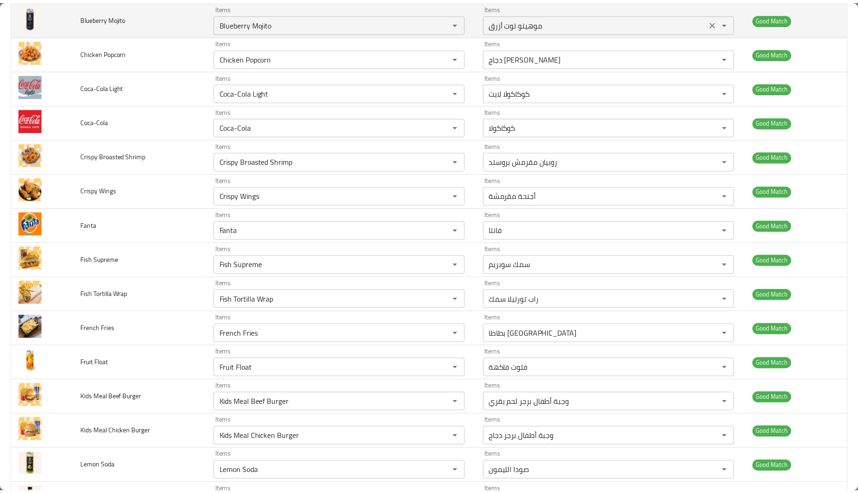
scroll to position [0, 0]
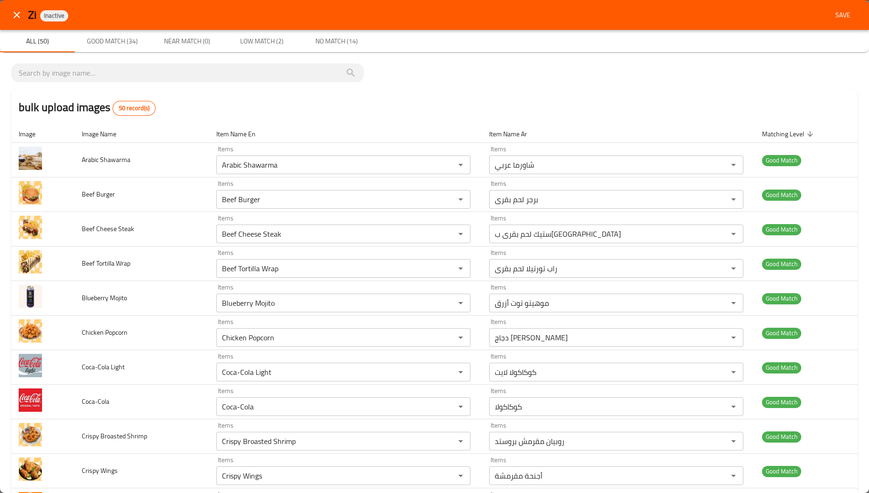
click at [833, 12] on span "Save" at bounding box center [842, 15] width 22 height 12
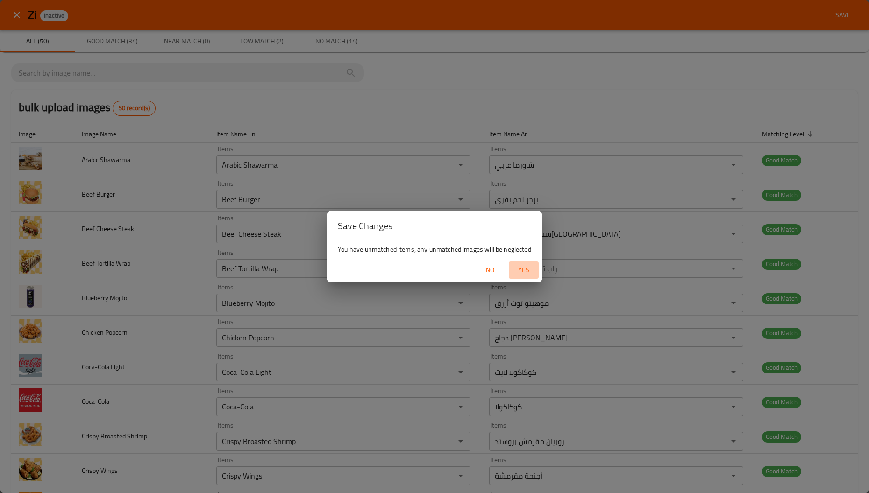
click at [526, 266] on span "Yes" at bounding box center [523, 270] width 22 height 12
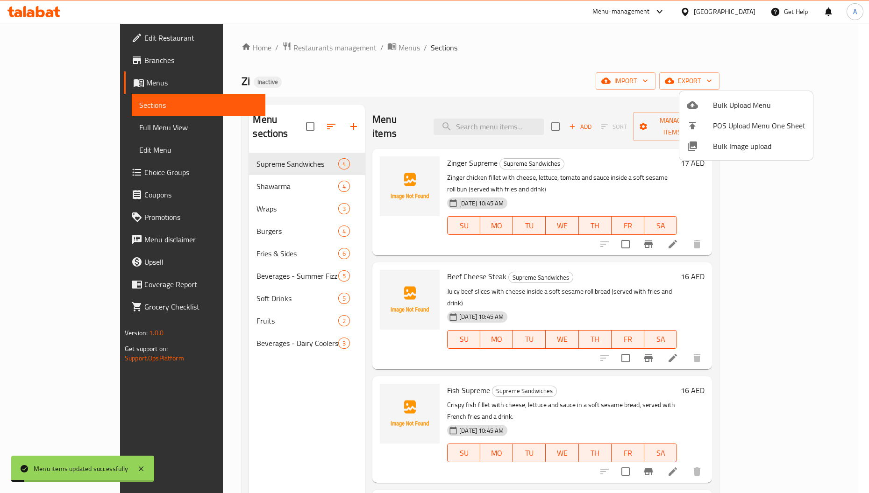
click at [260, 318] on div at bounding box center [434, 246] width 869 height 493
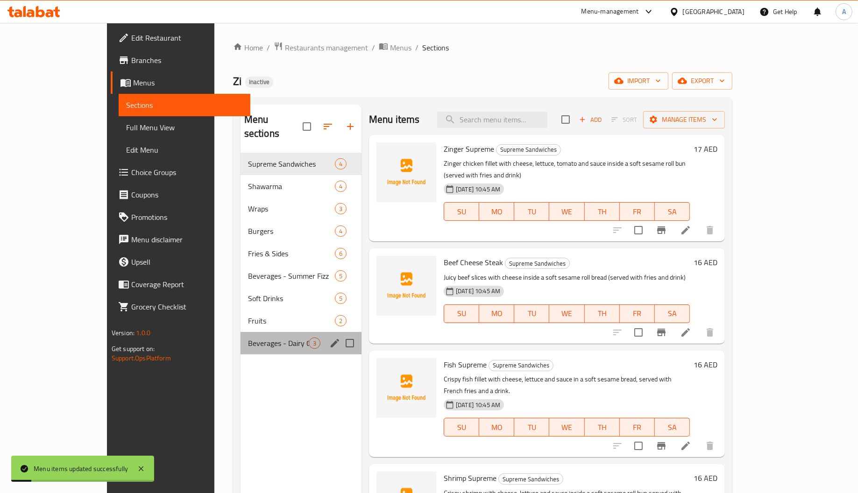
click at [257, 332] on div "Beverages - Dairy Coolers 3" at bounding box center [301, 343] width 121 height 22
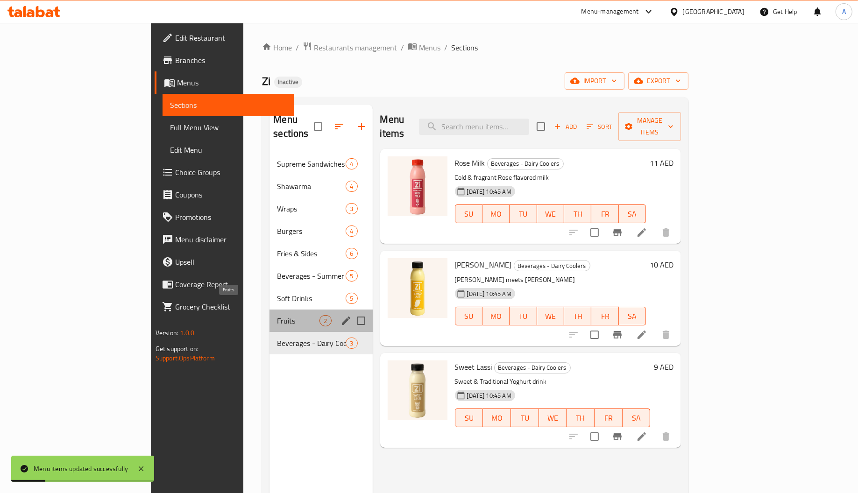
click at [277, 315] on span "Fruits" at bounding box center [298, 320] width 43 height 11
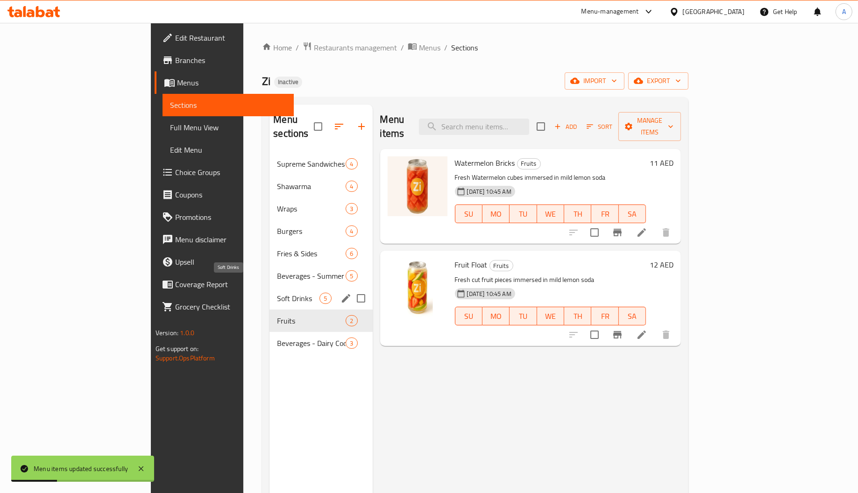
click at [277, 293] on span "Soft Drinks" at bounding box center [298, 298] width 43 height 11
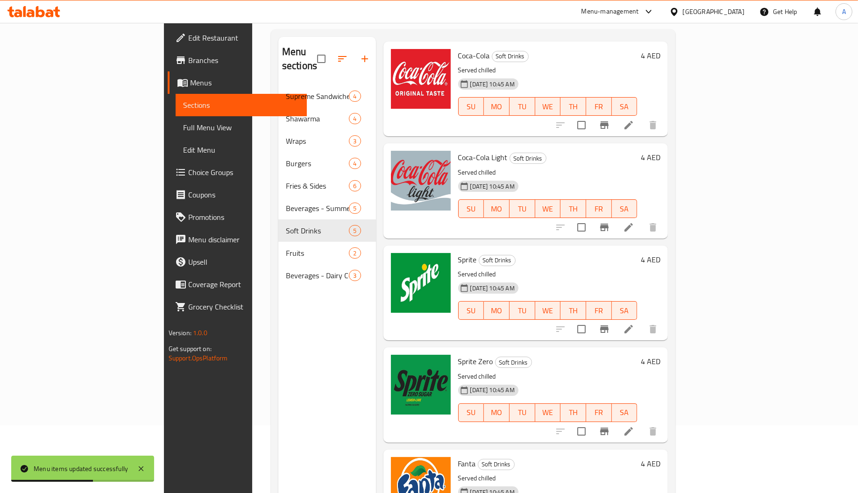
scroll to position [132, 0]
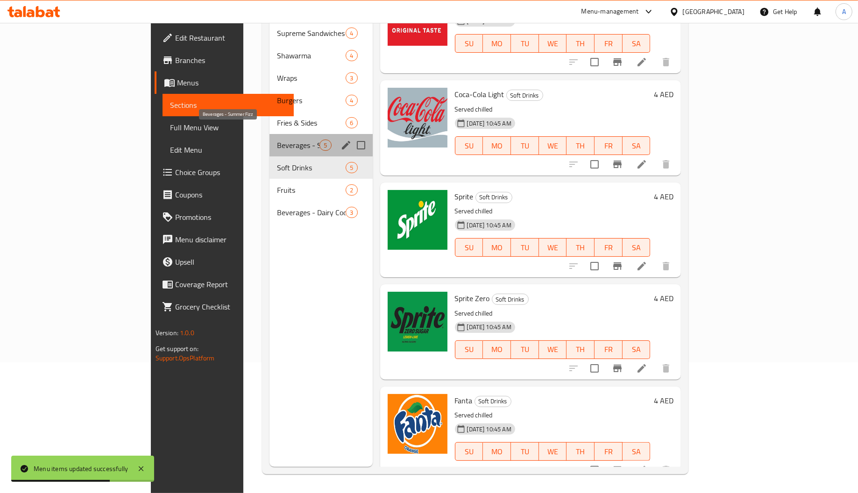
click at [277, 140] on span "Beverages - Summer Fizz" at bounding box center [298, 145] width 43 height 11
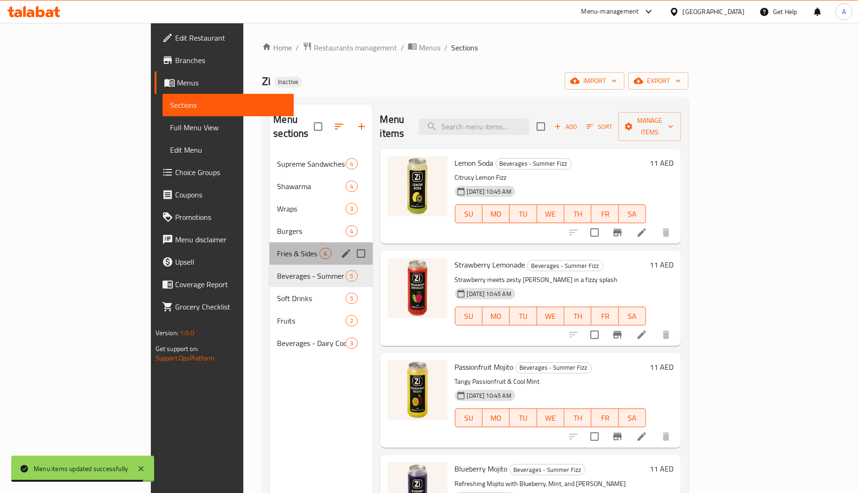
click at [269, 247] on div "Fries & Sides 6" at bounding box center [320, 253] width 103 height 22
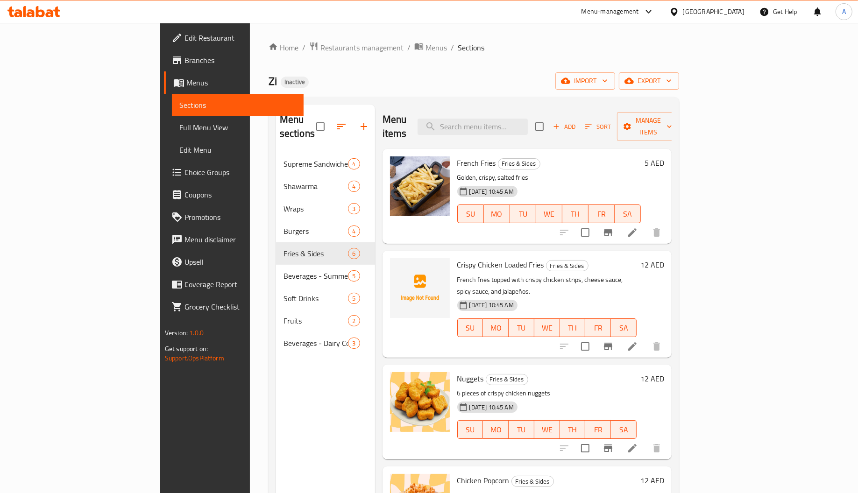
click at [457, 258] on span "Crispy Chicken Loaded Fries" at bounding box center [500, 265] width 87 height 14
copy span "Crispy"
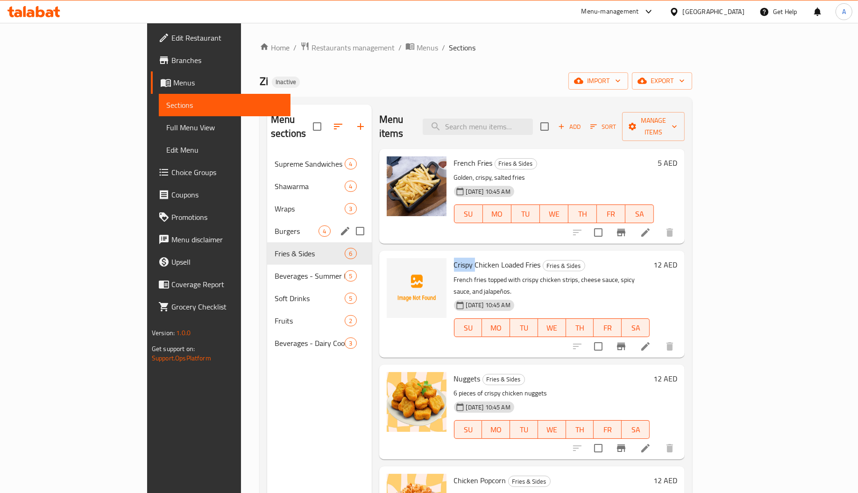
click at [267, 223] on div "Burgers 4" at bounding box center [319, 231] width 104 height 22
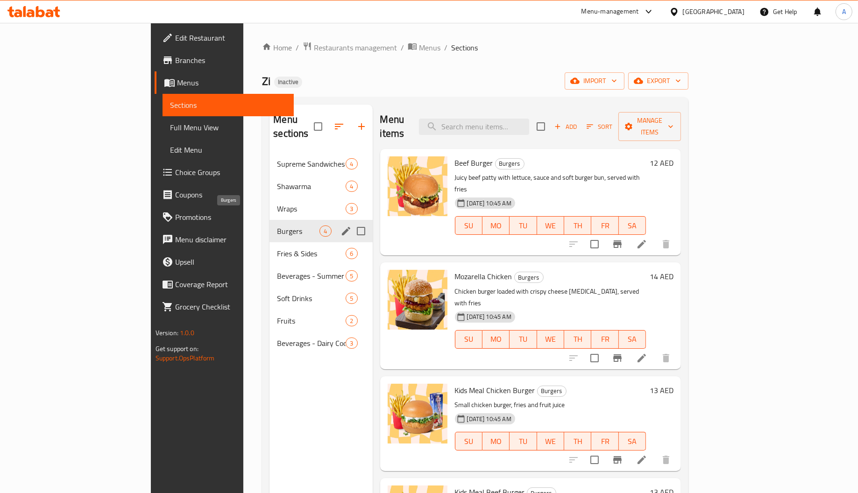
click at [269, 204] on div "Wraps 3" at bounding box center [320, 209] width 103 height 22
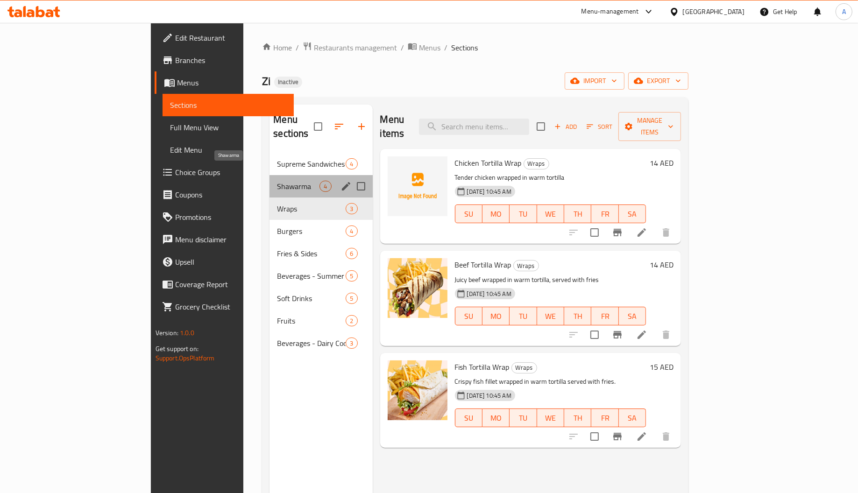
click at [277, 181] on span "Shawarma" at bounding box center [298, 186] width 43 height 11
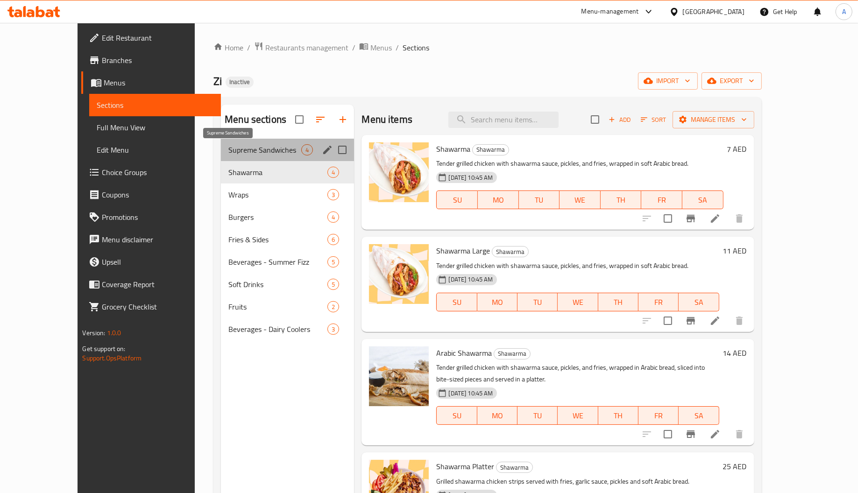
click at [239, 149] on span "Supreme Sandwiches" at bounding box center [264, 149] width 73 height 11
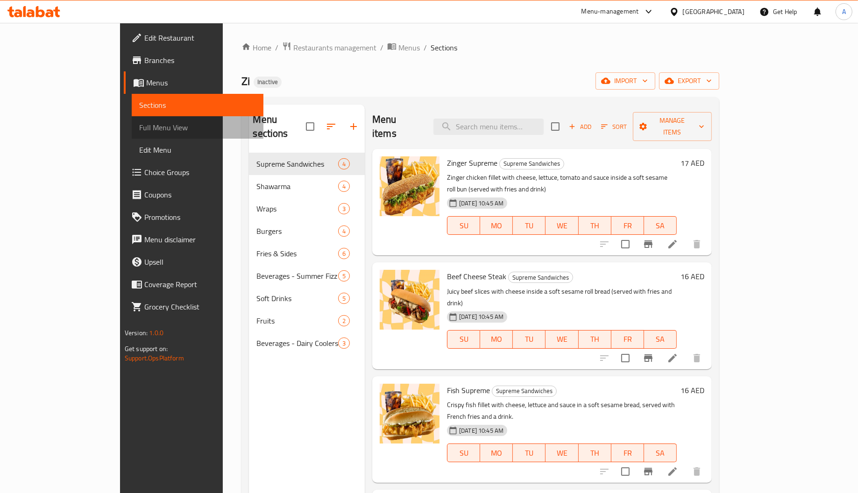
click at [139, 123] on span "Full Menu View" at bounding box center [197, 127] width 117 height 11
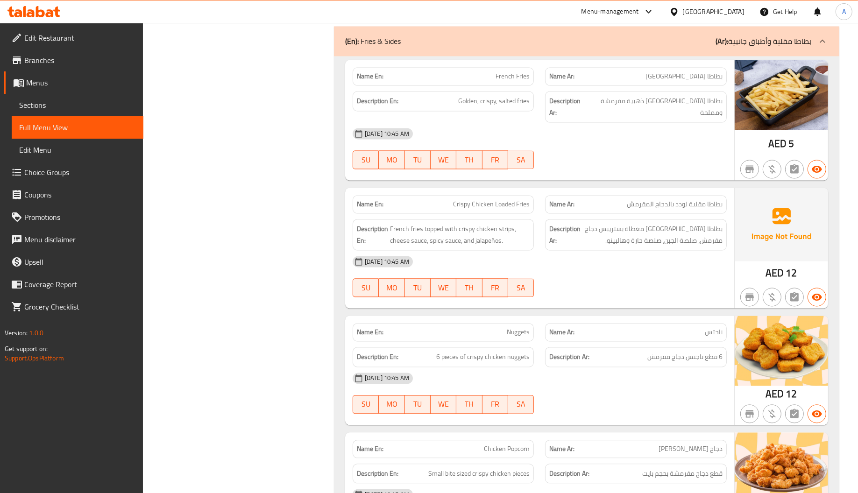
scroll to position [2262, 0]
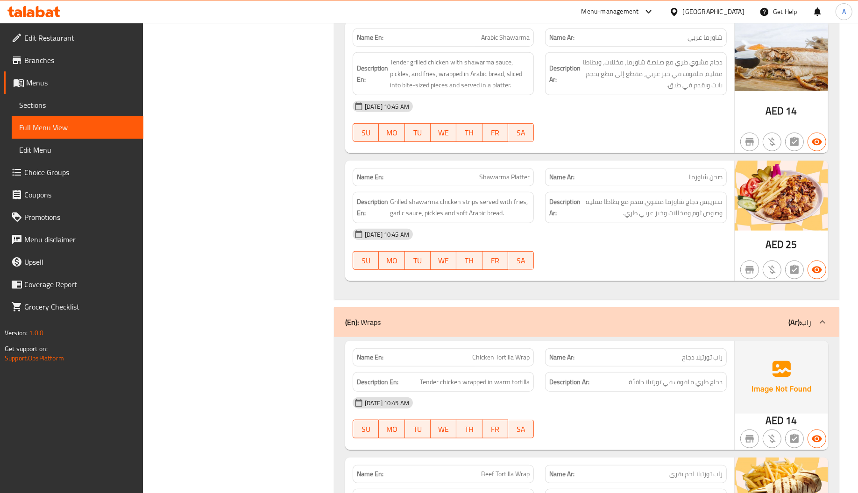
scroll to position [1071, 0]
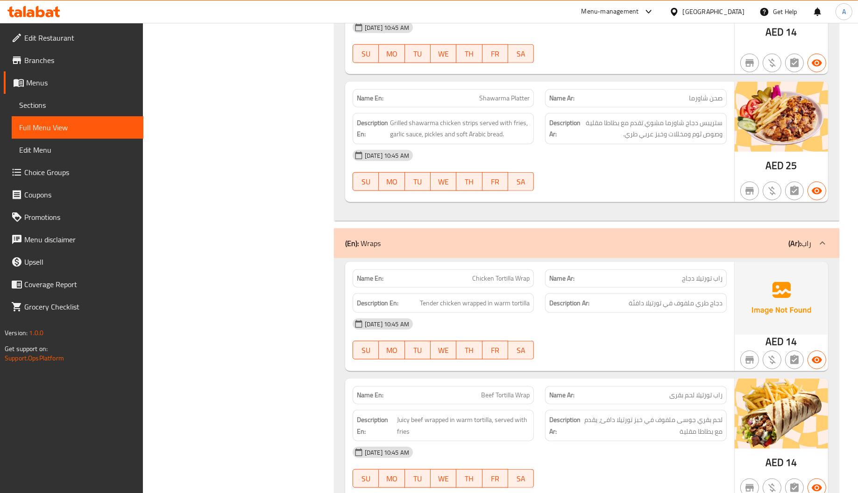
copy span "Tortilla"
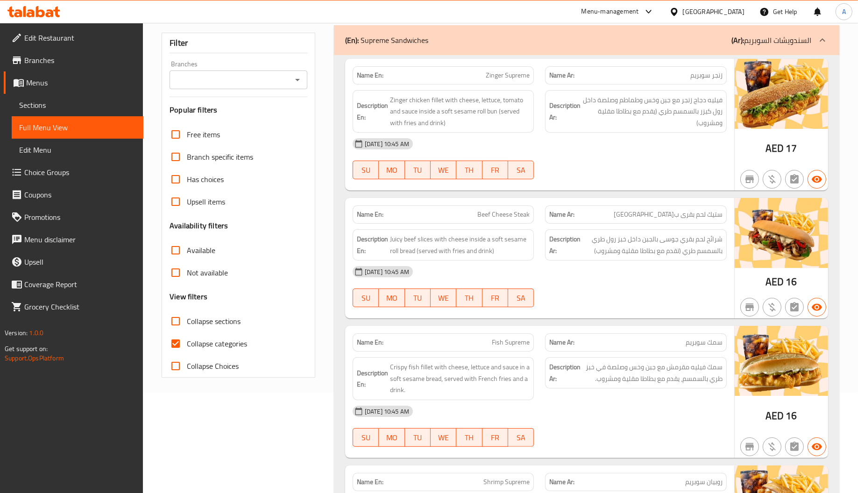
scroll to position [0, 0]
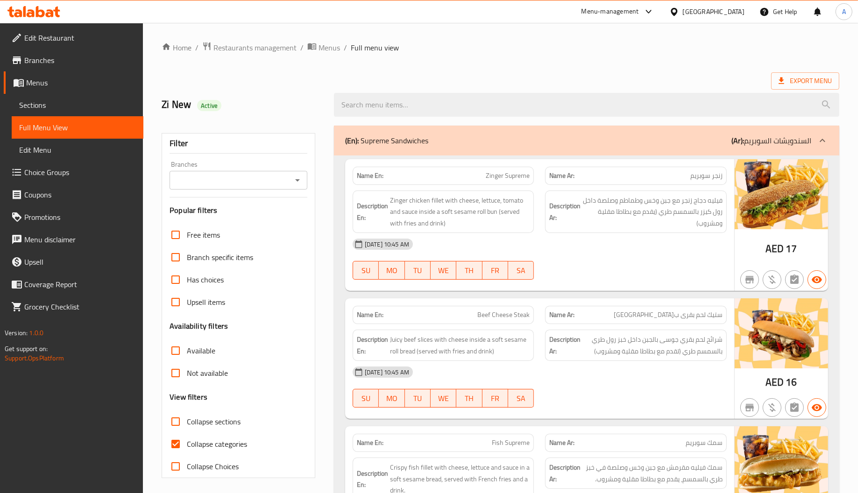
click at [75, 39] on span "Edit Restaurant" at bounding box center [80, 37] width 112 height 11
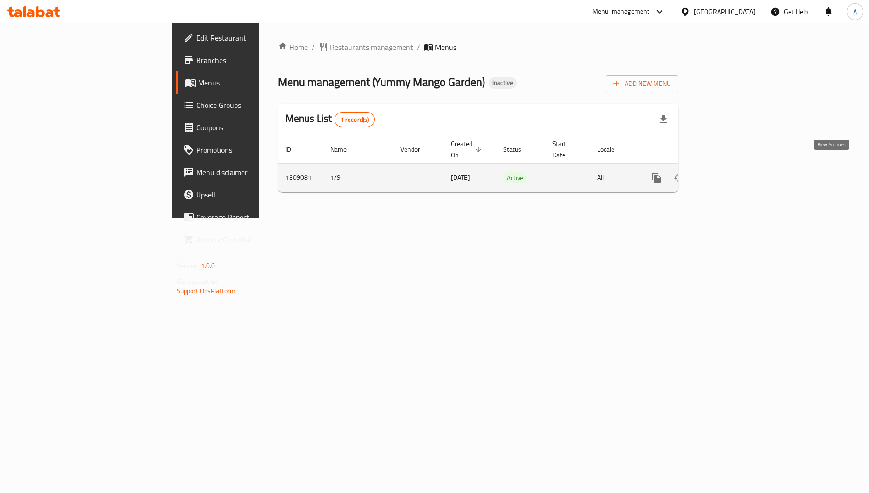
click at [729, 172] on icon "enhanced table" at bounding box center [723, 177] width 11 height 11
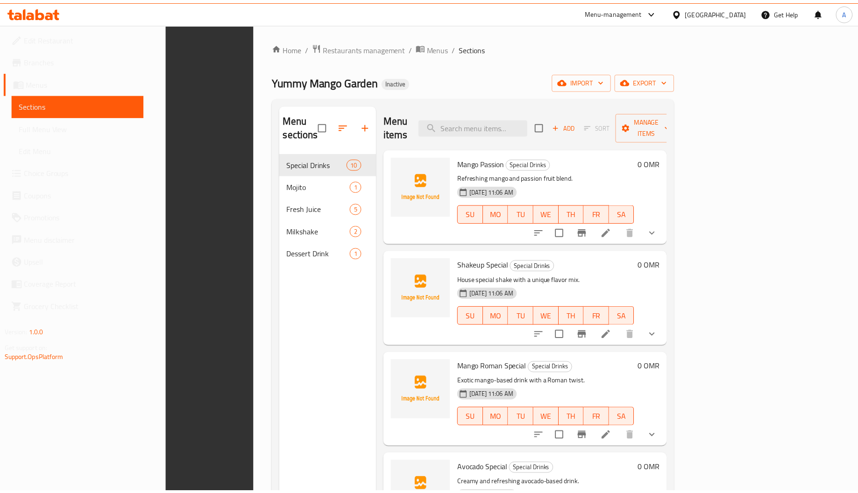
scroll to position [132, 0]
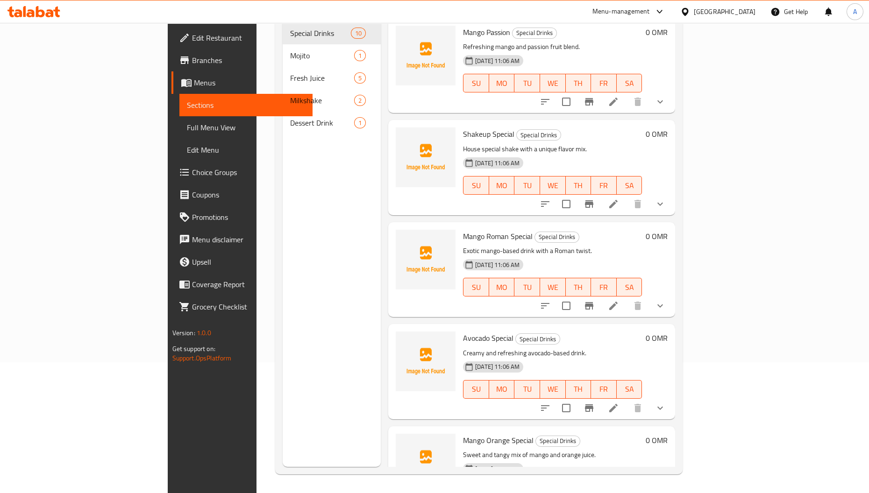
click at [635, 176] on div "SU MO TU WE TH FR SA" at bounding box center [552, 185] width 179 height 19
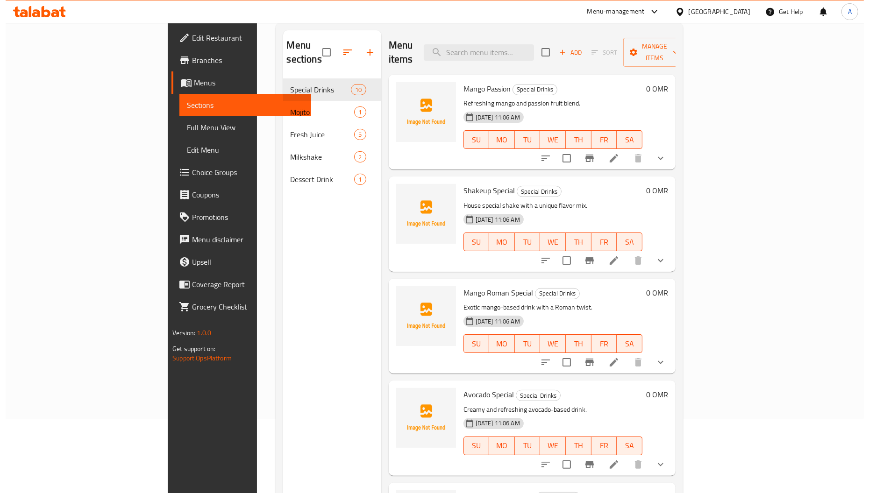
scroll to position [0, 0]
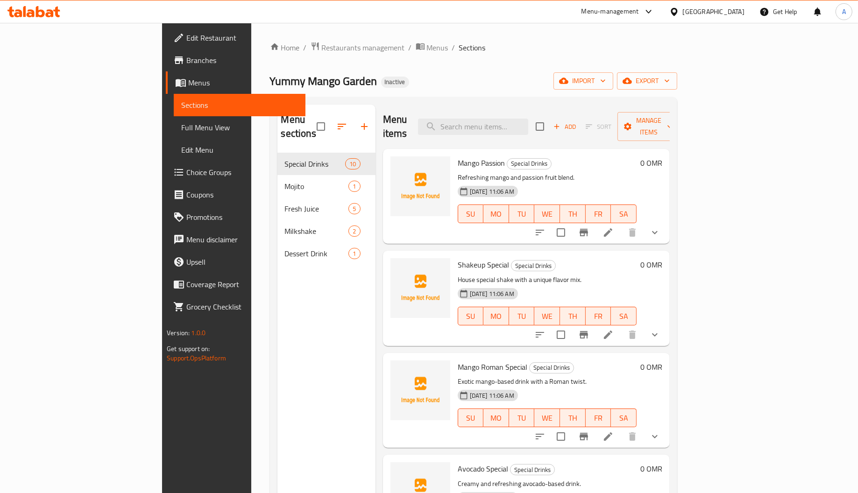
click at [491, 50] on ol "Home / Restaurants management / Menus / Sections" at bounding box center [473, 48] width 407 height 12
click at [639, 13] on div "Menu-management" at bounding box center [609, 11] width 57 height 11
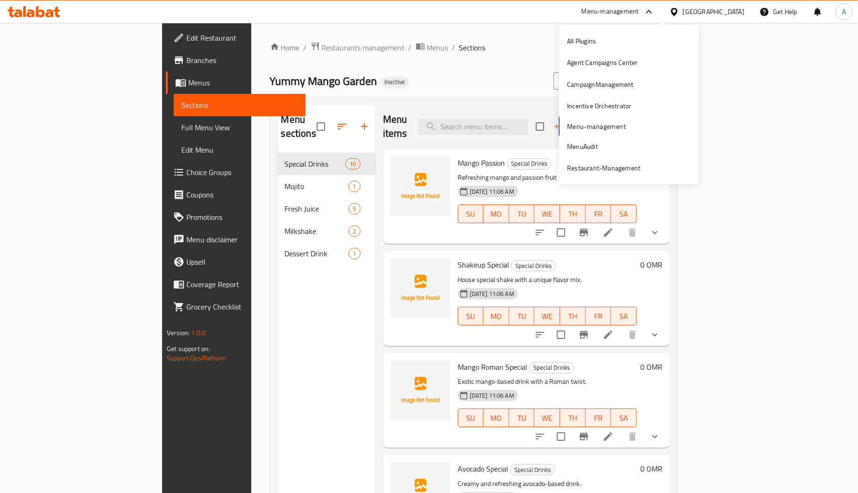
click at [606, 81] on span "import" at bounding box center [583, 81] width 45 height 12
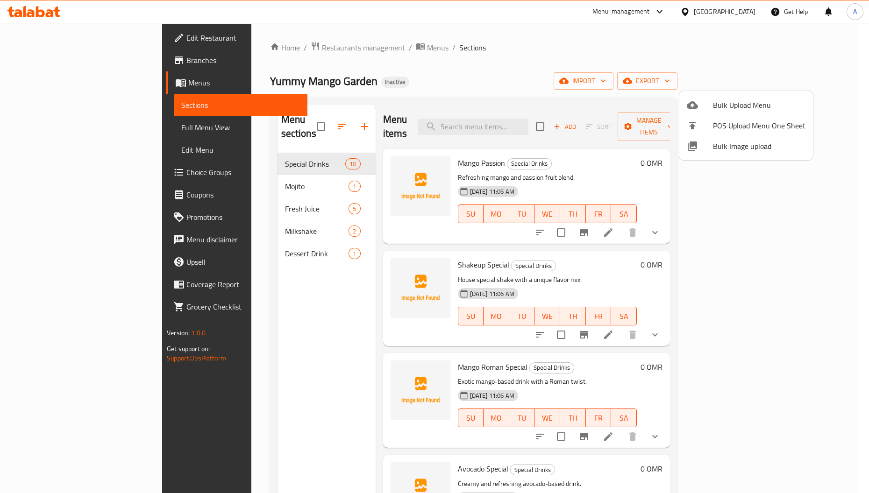
click at [722, 155] on li "Bulk Image upload" at bounding box center [746, 146] width 134 height 21
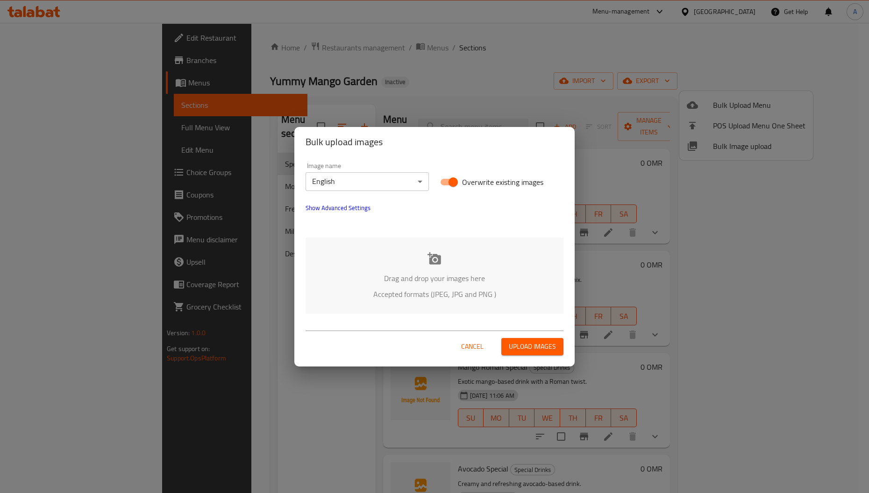
click at [456, 262] on div "Drag and drop your images here Accepted formats (JPEG, JPG and PNG )" at bounding box center [434, 276] width 258 height 76
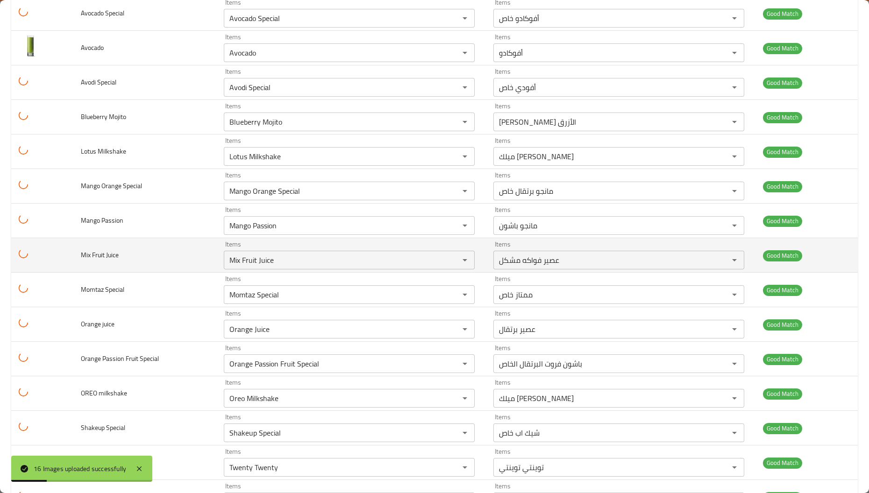
scroll to position [223, 0]
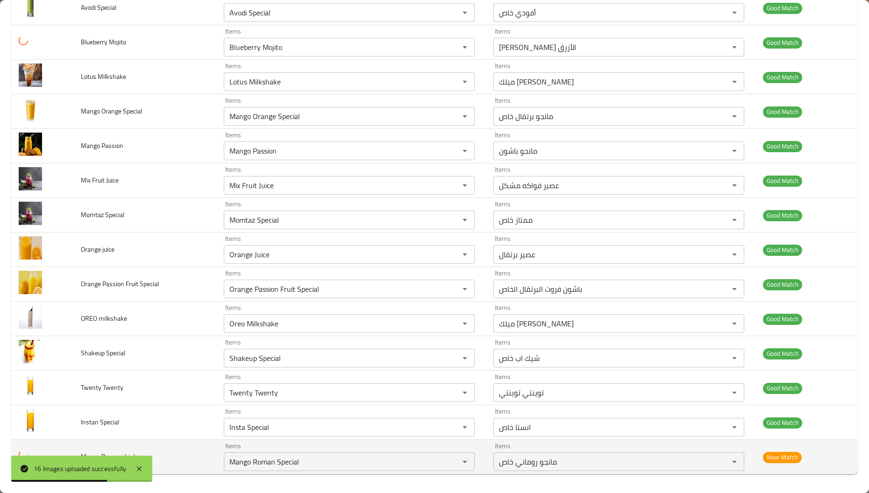
click at [192, 467] on td "Mango Roman drink" at bounding box center [144, 457] width 143 height 35
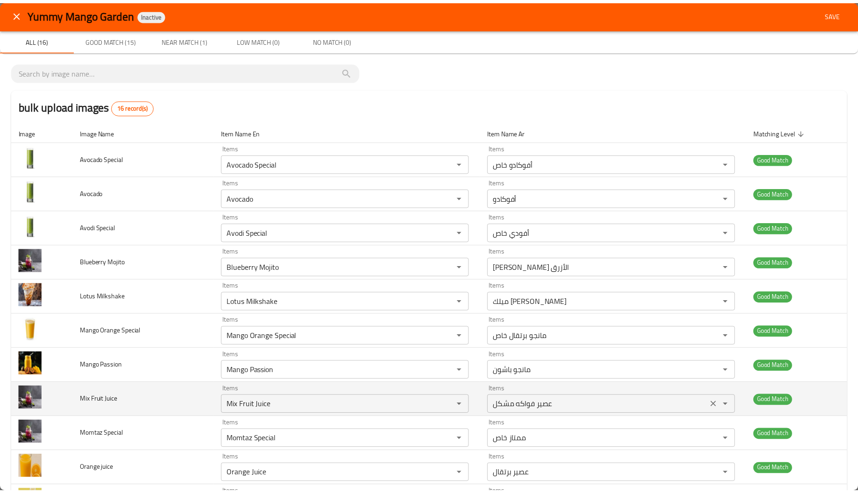
scroll to position [0, 0]
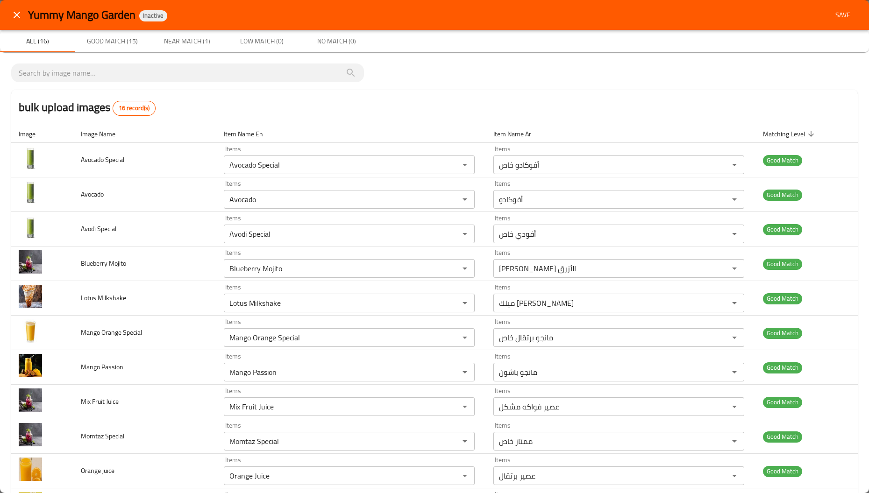
click at [838, 13] on span "Save" at bounding box center [842, 15] width 22 height 12
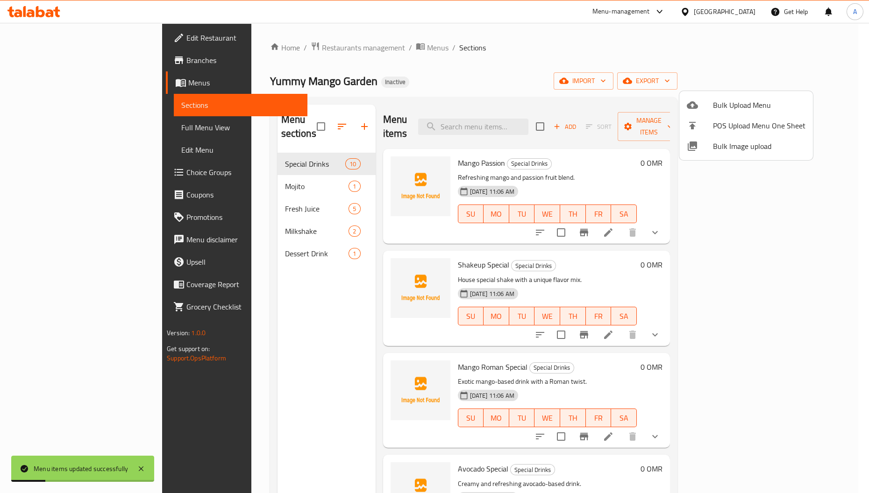
click at [199, 158] on div at bounding box center [434, 246] width 869 height 493
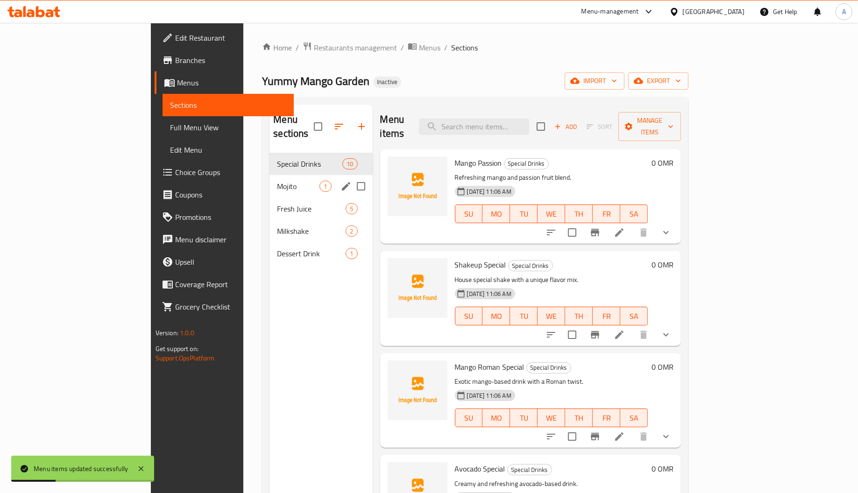
click at [269, 175] on div "Mojito 1" at bounding box center [320, 186] width 103 height 22
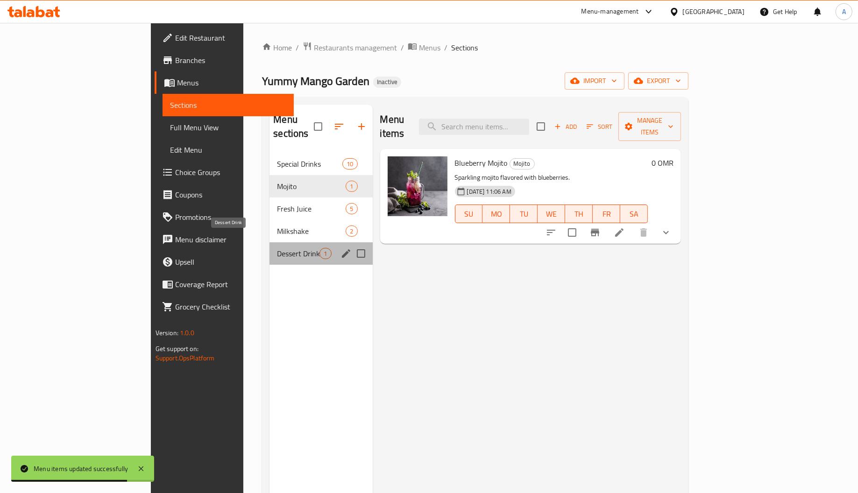
click at [277, 248] on span "Dessert Drink" at bounding box center [298, 253] width 43 height 11
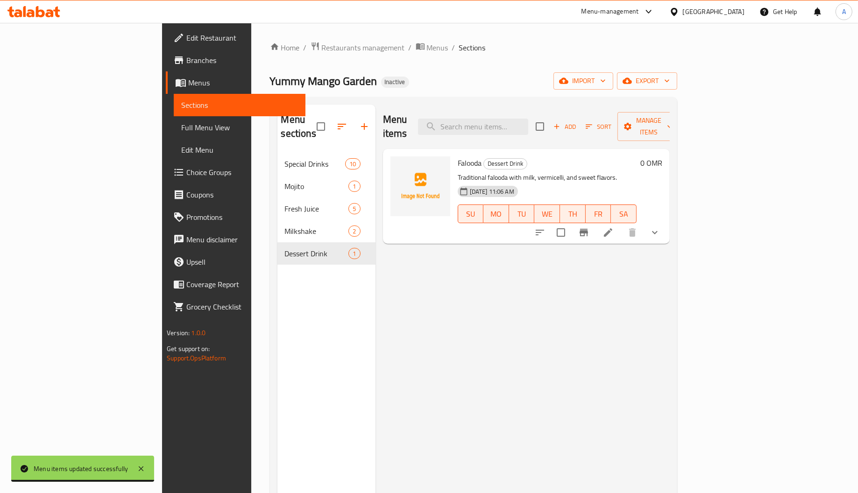
click at [458, 156] on span "Falooda" at bounding box center [470, 163] width 24 height 14
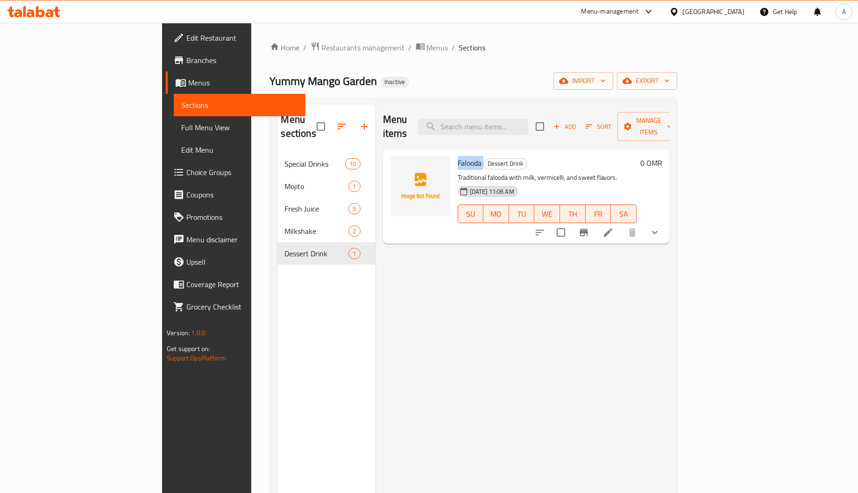
click at [458, 156] on span "Falooda" at bounding box center [470, 163] width 24 height 14
copy h6 "Falooda"
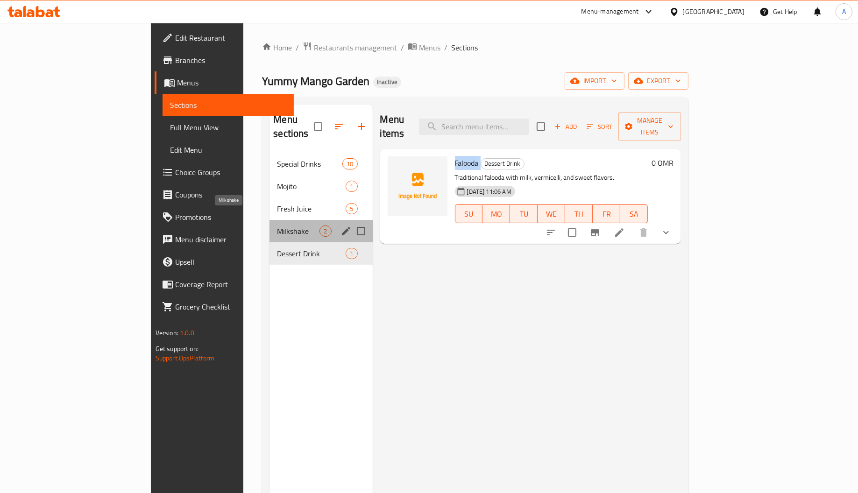
click at [277, 226] on span "Milkshake" at bounding box center [298, 231] width 43 height 11
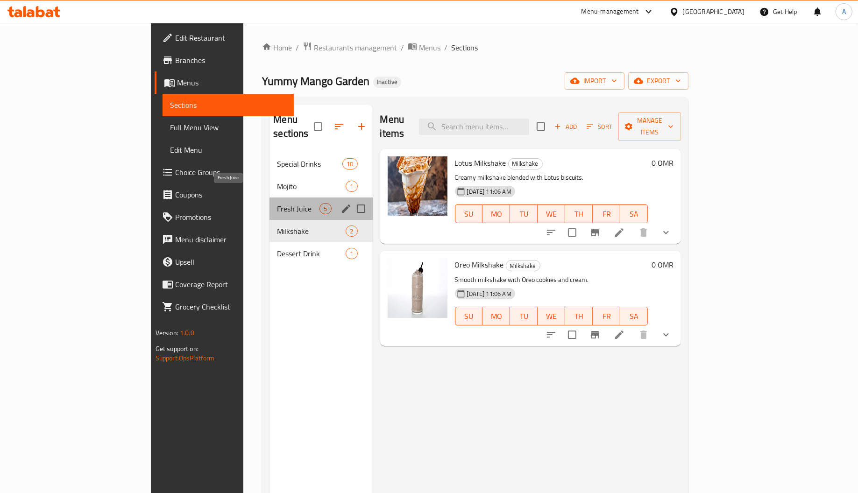
click at [277, 203] on span "Fresh Juice" at bounding box center [298, 208] width 43 height 11
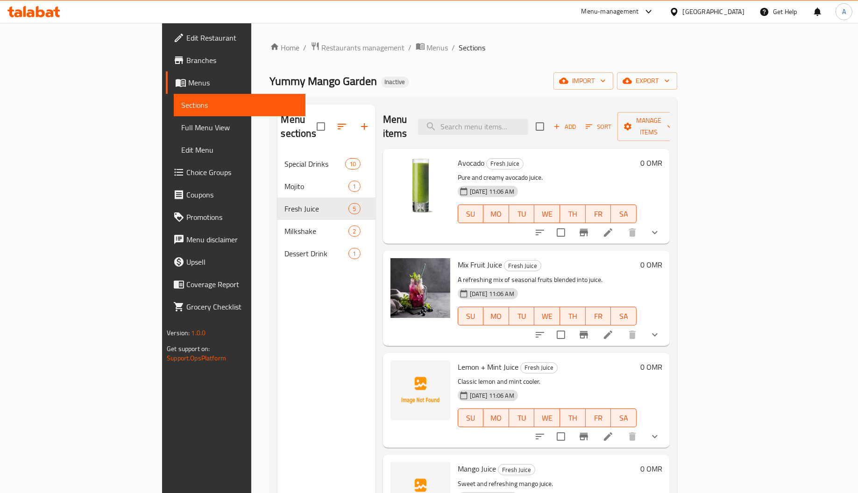
click at [458, 360] on span "Lemon + Mint Juice" at bounding box center [488, 367] width 61 height 14
copy span "Lemon"
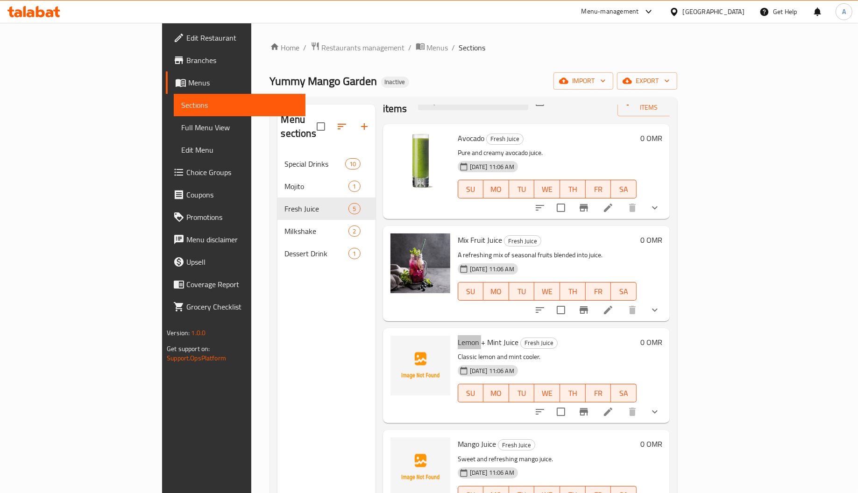
scroll to position [40, 0]
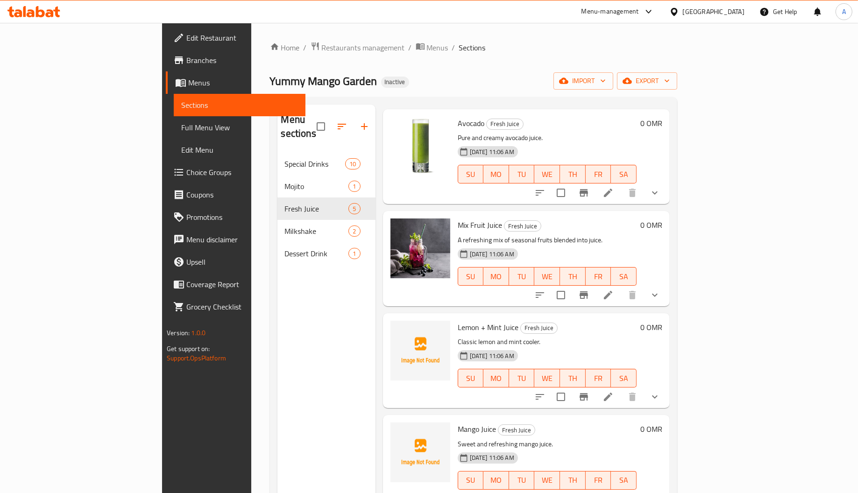
click at [458, 422] on span "Mango Juice" at bounding box center [477, 429] width 38 height 14
copy span "Mango"
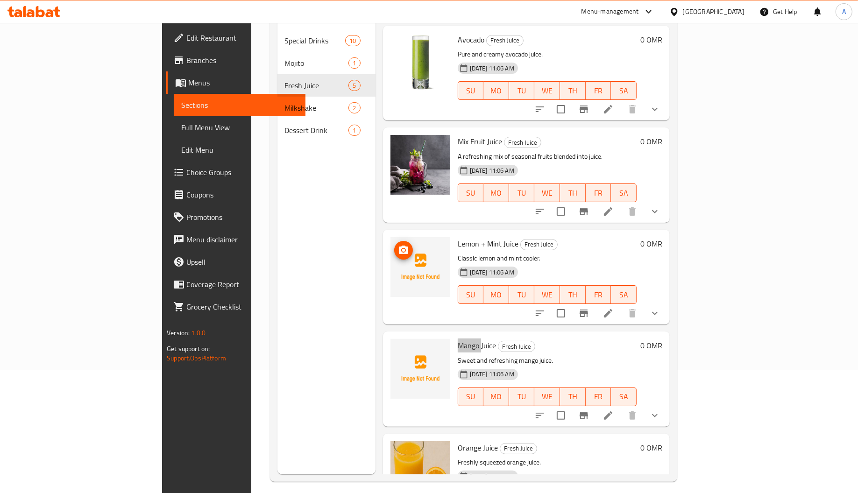
scroll to position [0, 0]
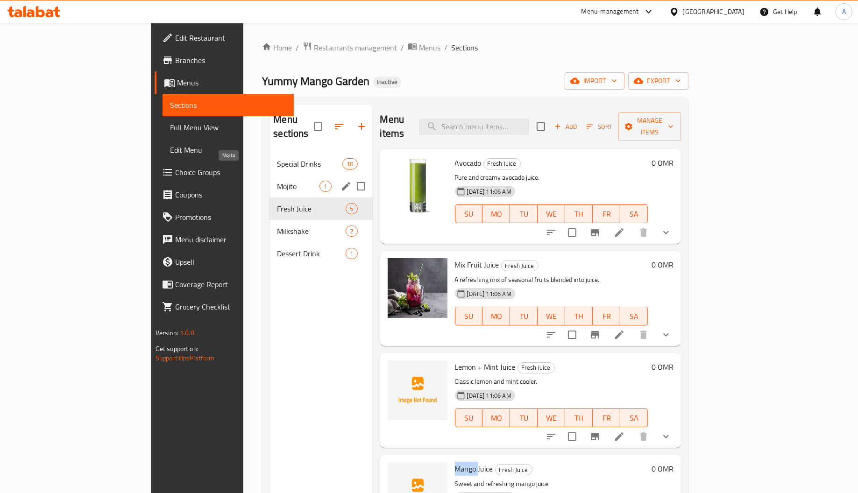
click at [277, 181] on span "Mojito" at bounding box center [298, 186] width 43 height 11
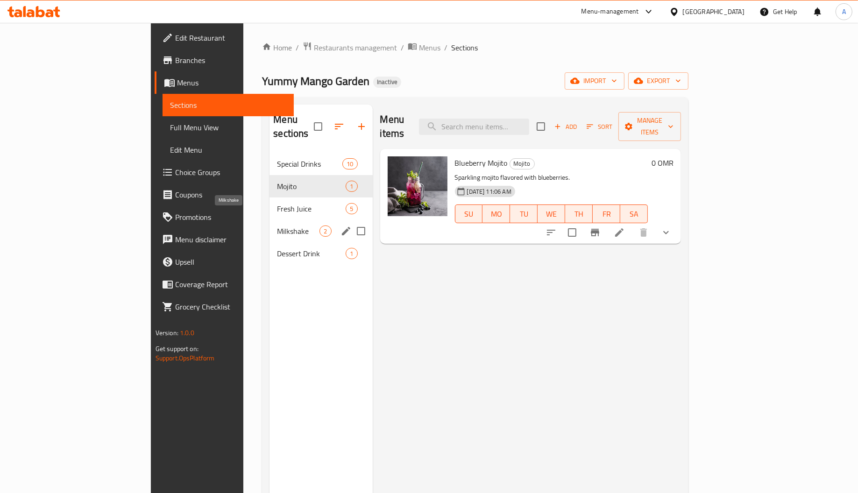
click at [277, 226] on span "Milkshake" at bounding box center [298, 231] width 43 height 11
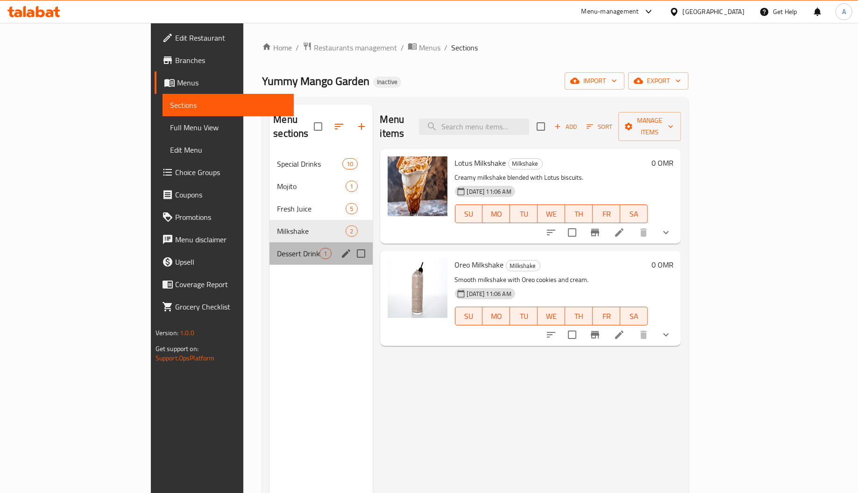
click at [269, 242] on div "Dessert Drink 1" at bounding box center [320, 253] width 103 height 22
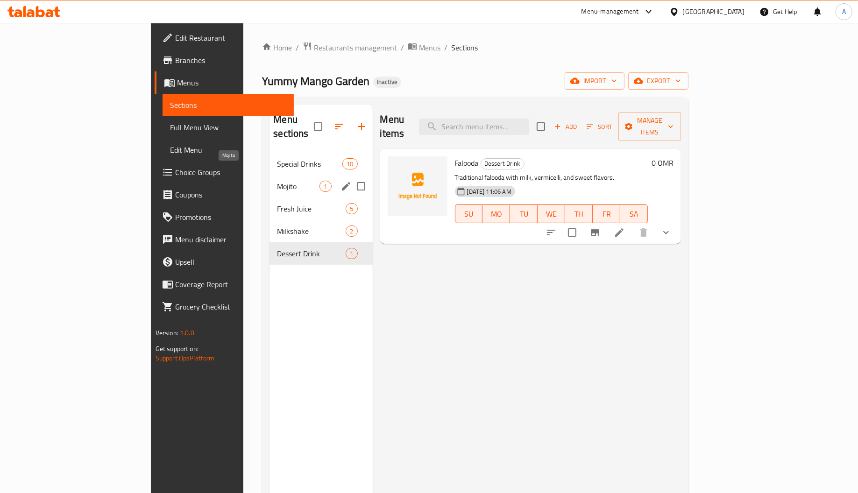
click at [277, 181] on span "Mojito" at bounding box center [298, 186] width 43 height 11
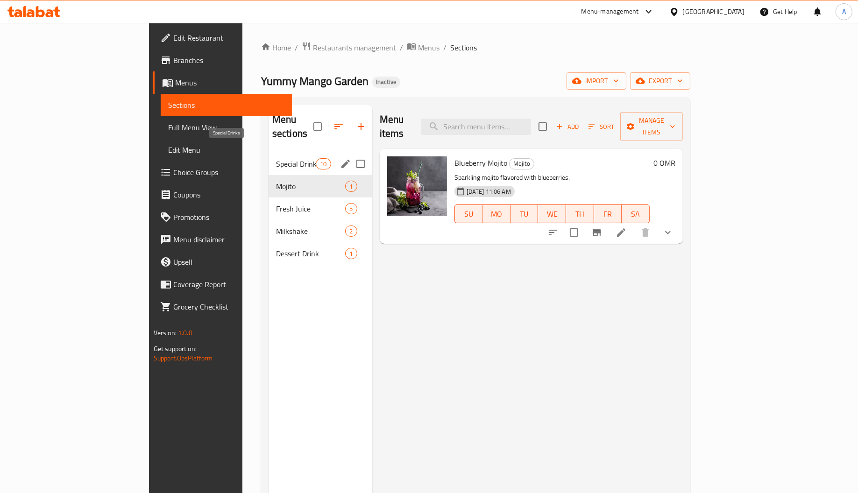
click at [276, 158] on span "Special Drinks" at bounding box center [296, 163] width 40 height 11
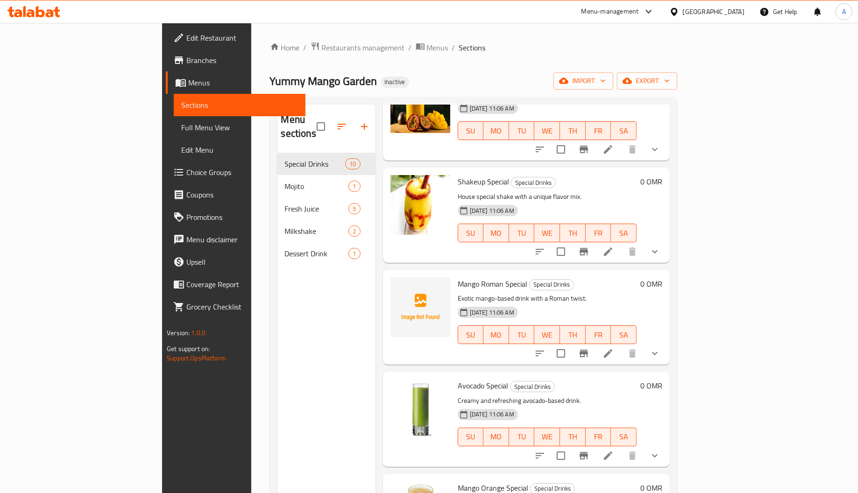
scroll to position [70, 0]
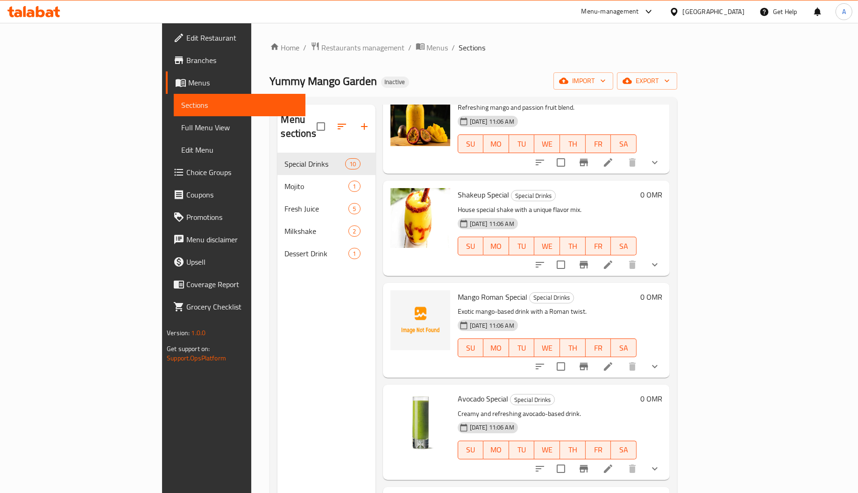
click at [458, 290] on span "Mango Roman Special" at bounding box center [493, 297] width 70 height 14
copy span "Mango"
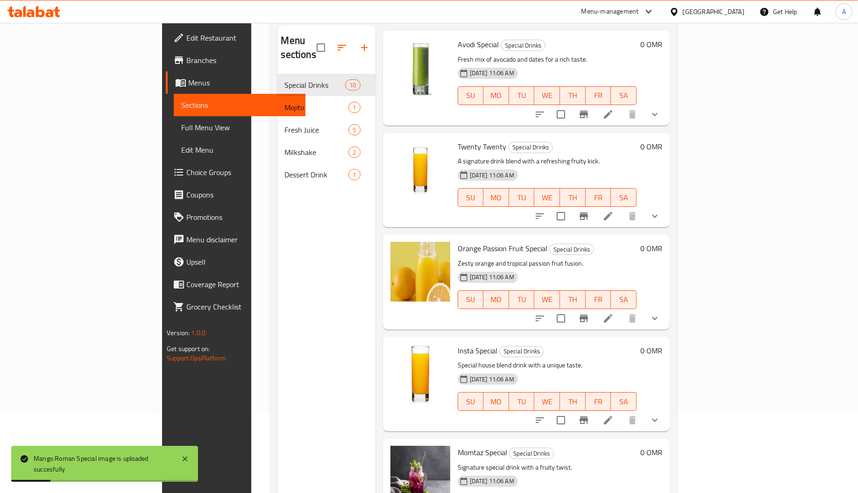
scroll to position [132, 0]
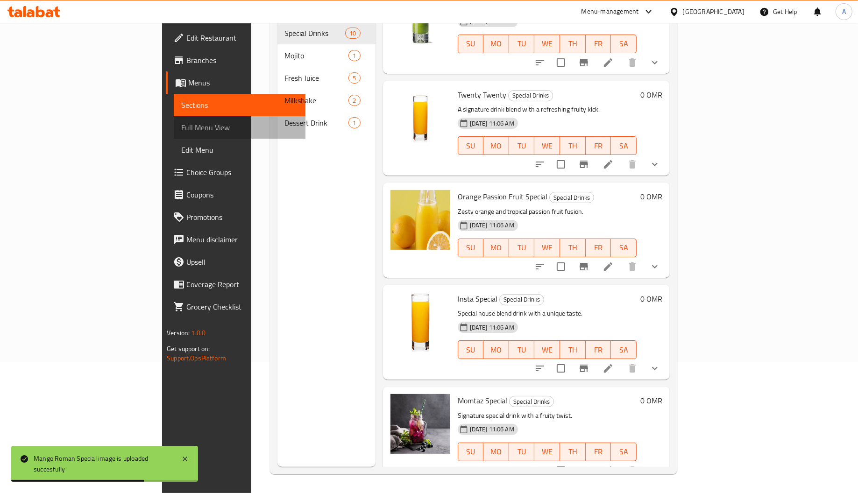
click at [174, 116] on link "Full Menu View" at bounding box center [240, 127] width 132 height 22
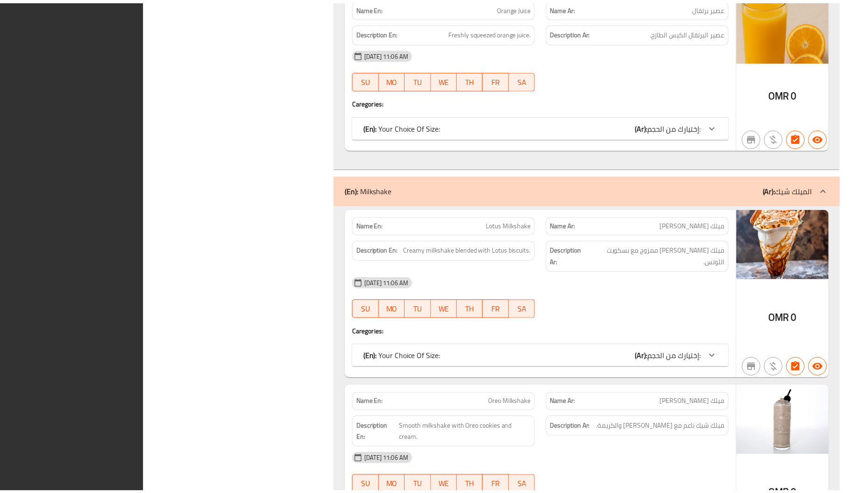
scroll to position [3106, 0]
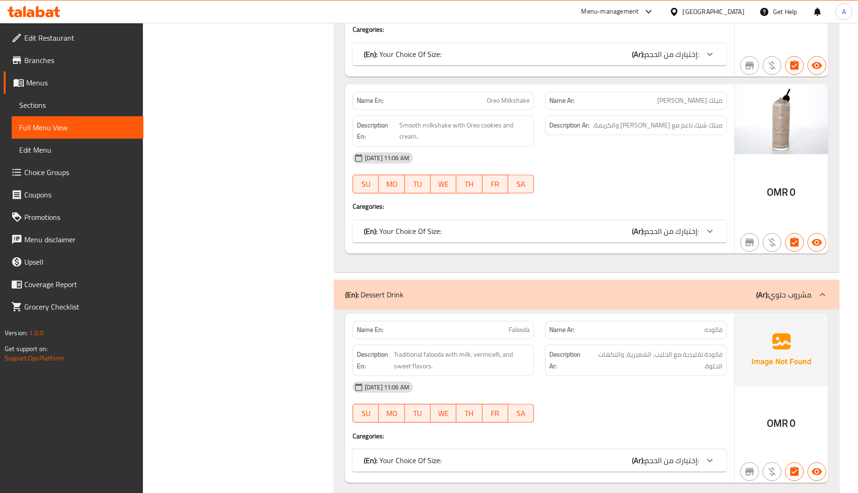
click at [679, 10] on icon at bounding box center [674, 12] width 10 height 10
click at [52, 40] on span "Edit Restaurant" at bounding box center [80, 37] width 112 height 11
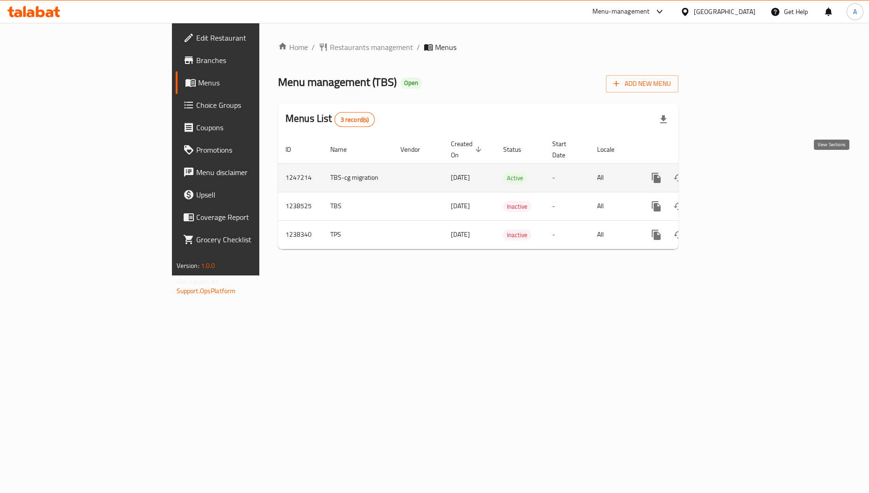
click at [735, 167] on link "enhanced table" at bounding box center [723, 178] width 22 height 22
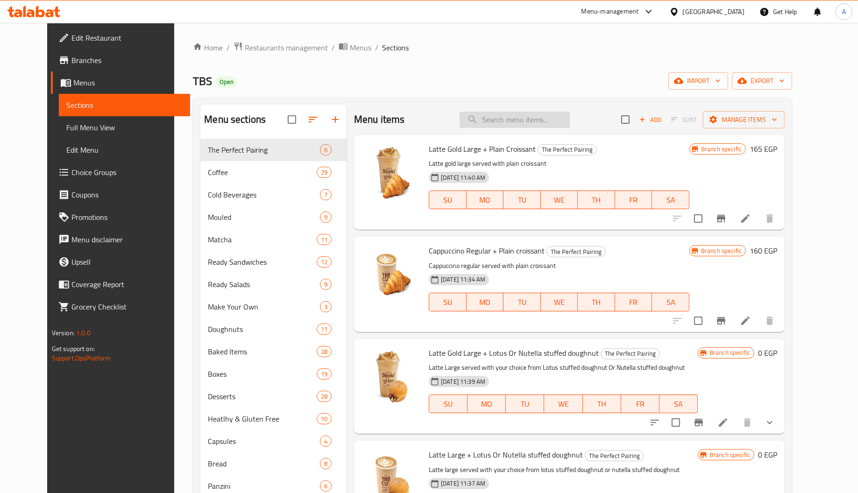
click at [517, 116] on input "search" at bounding box center [515, 120] width 110 height 16
paste input "San Sebastian"
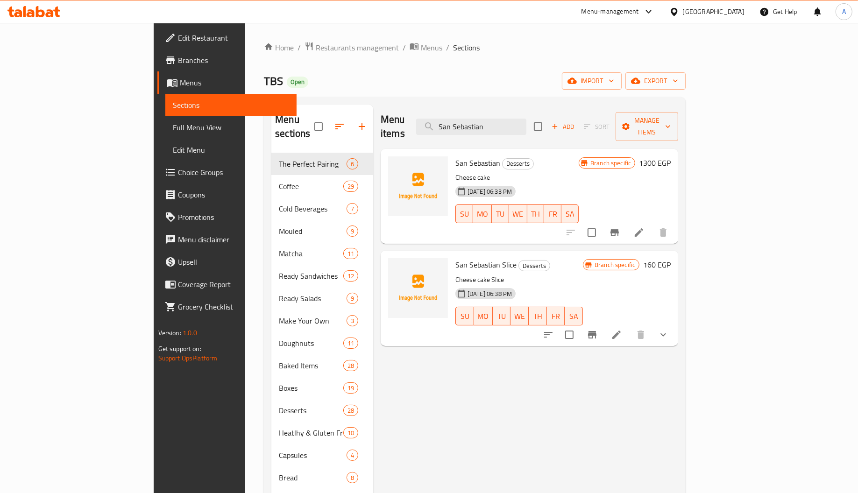
type input "San Sebastian"
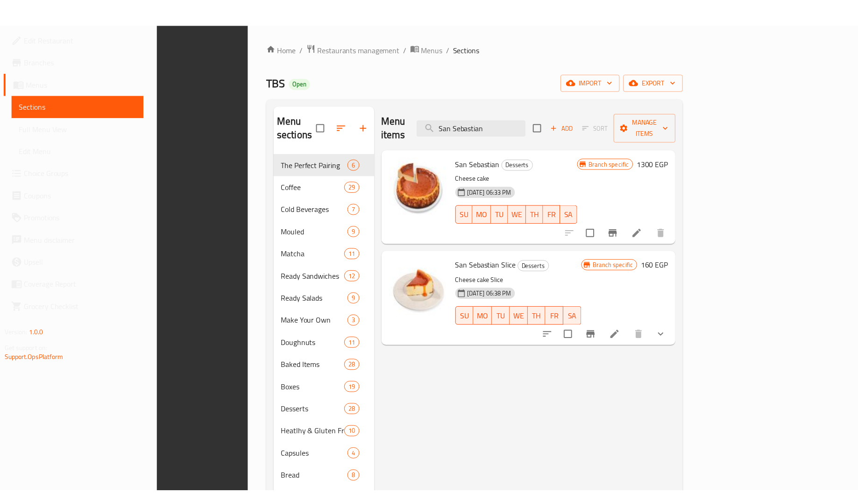
scroll to position [132, 0]
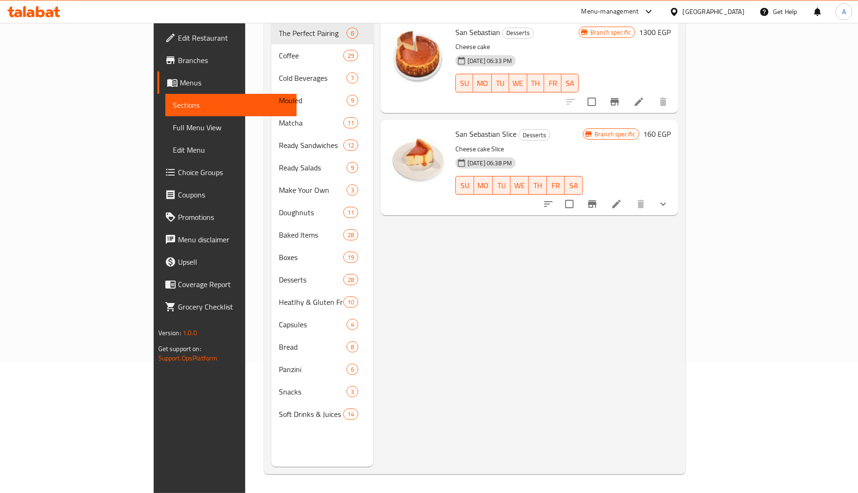
click at [738, 13] on div "[GEOGRAPHIC_DATA]" at bounding box center [714, 12] width 62 height 10
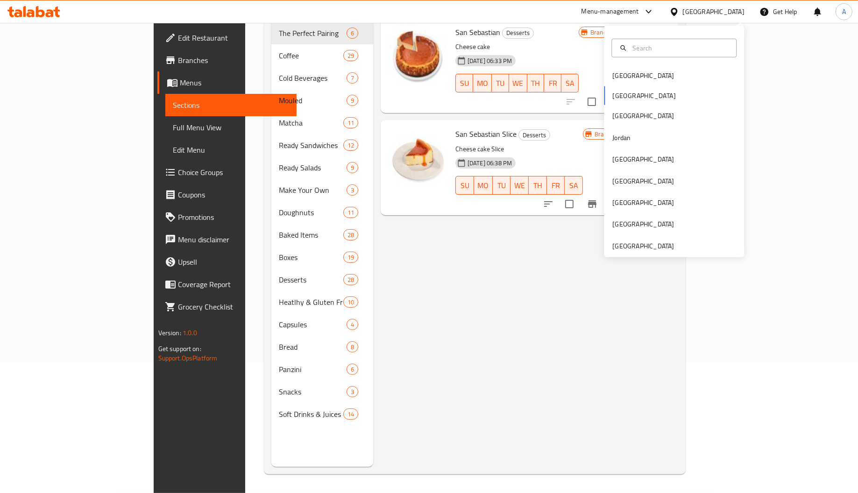
click at [620, 251] on div "Bahrain Egypt Iraq Jordan Kuwait Oman Qatar Saudi Arabia United Arab Emirates" at bounding box center [674, 142] width 140 height 232
click at [623, 245] on div "[GEOGRAPHIC_DATA]" at bounding box center [643, 246] width 62 height 10
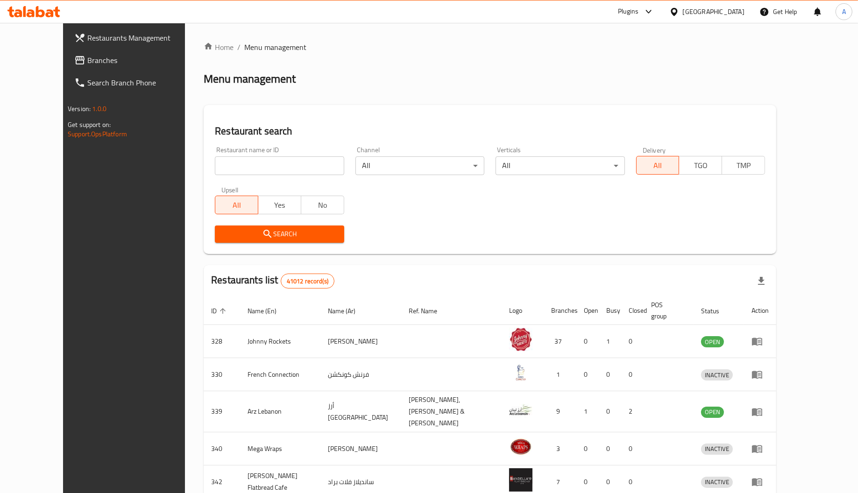
click at [223, 165] on input "search" at bounding box center [279, 165] width 129 height 19
paste input "700691"
type input "700691"
click at [222, 228] on span "Search" at bounding box center [279, 234] width 114 height 12
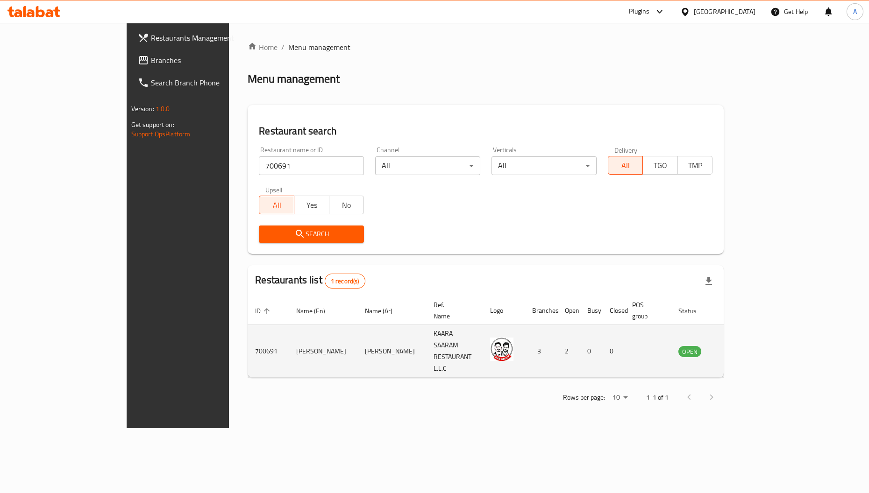
click at [737, 350] on icon "enhanced table" at bounding box center [734, 352] width 3 height 4
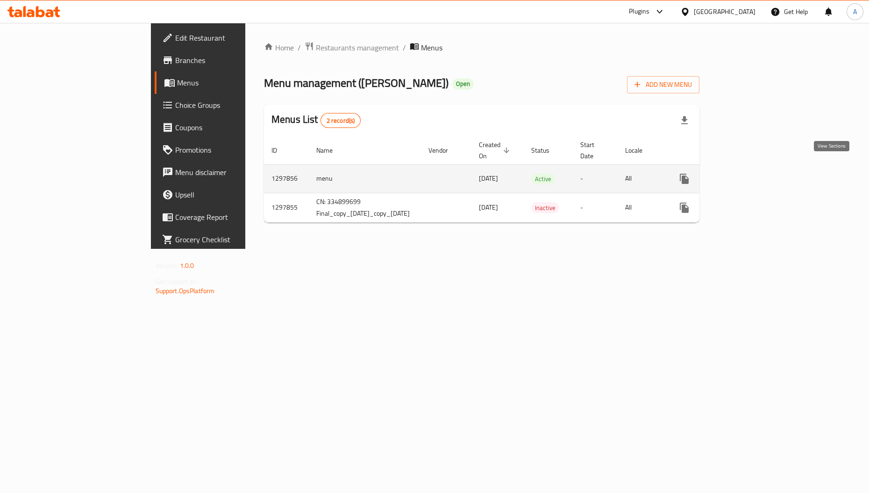
click at [757, 173] on icon "enhanced table" at bounding box center [751, 178] width 11 height 11
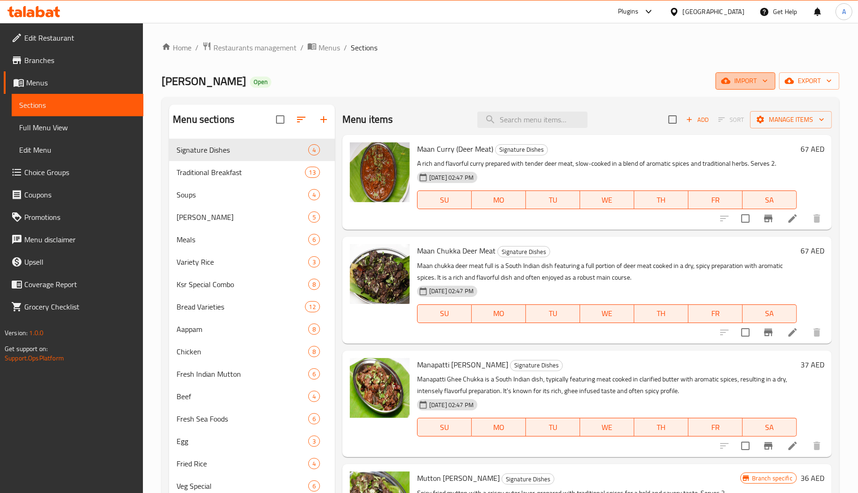
click at [735, 81] on span "import" at bounding box center [745, 81] width 45 height 12
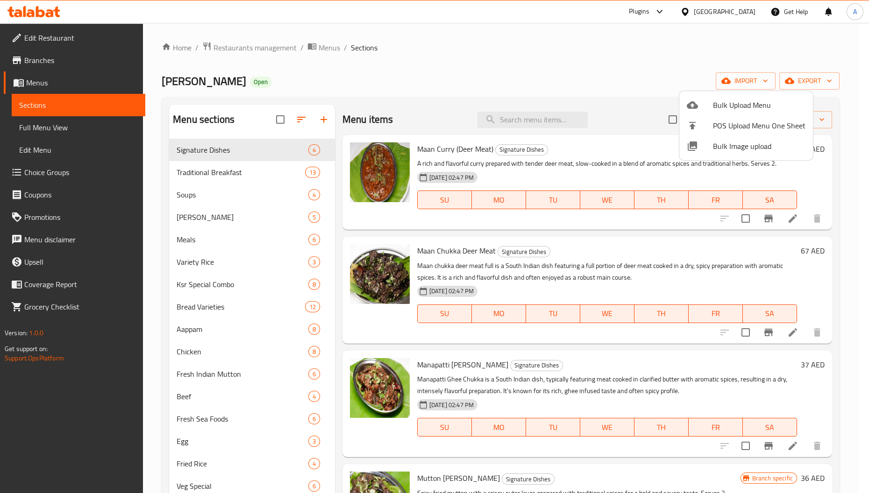
click at [711, 143] on div at bounding box center [700, 146] width 26 height 11
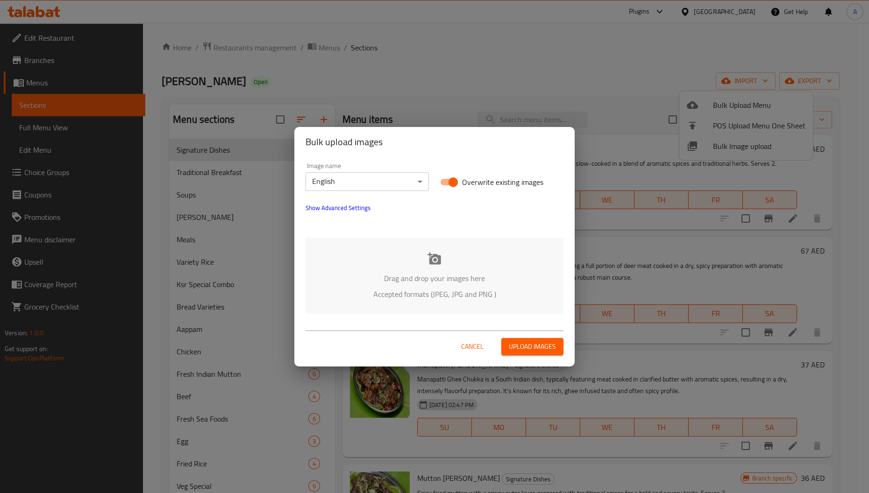
click at [414, 242] on div "Drag and drop your images here Accepted formats (JPEG, JPG and PNG )" at bounding box center [434, 276] width 258 height 76
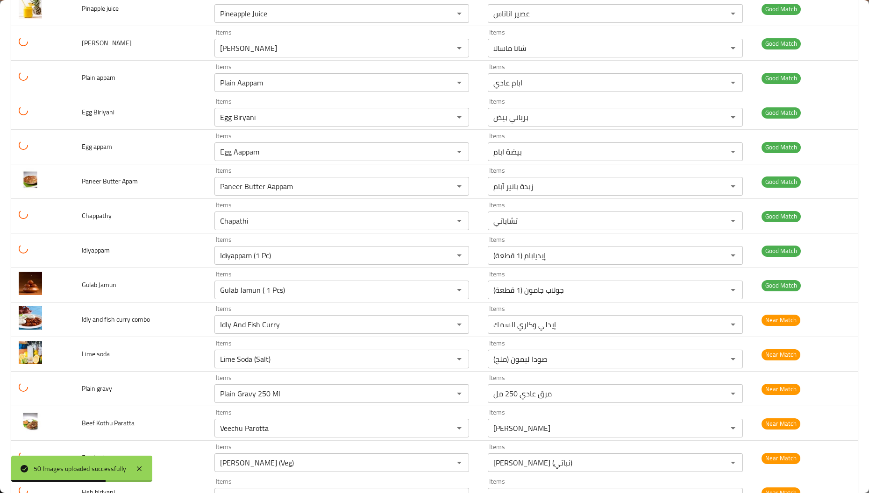
scroll to position [1051, 0]
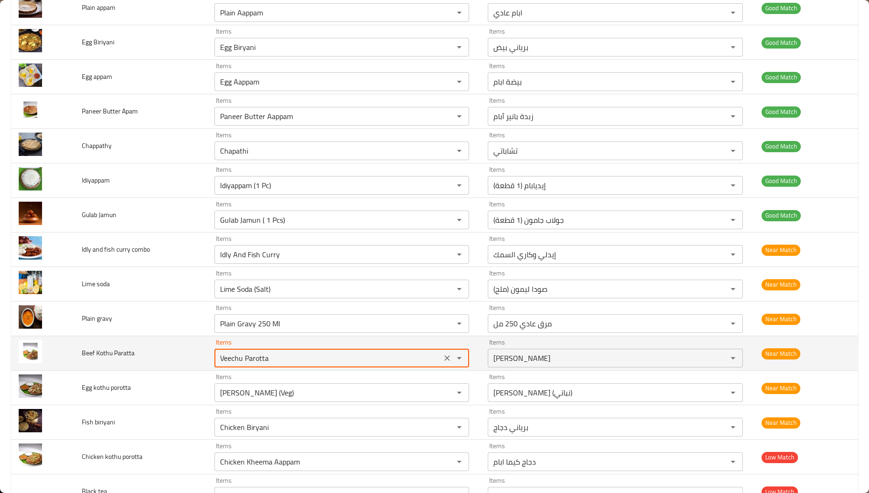
drag, startPoint x: 242, startPoint y: 358, endPoint x: 203, endPoint y: 358, distance: 39.2
click at [203, 358] on tr "Beef Kothu Paratta Items Veechu Parotta Items Items فيتشو باروتا Items Near Mat…" at bounding box center [434, 353] width 846 height 35
type Paratta "Parotta"
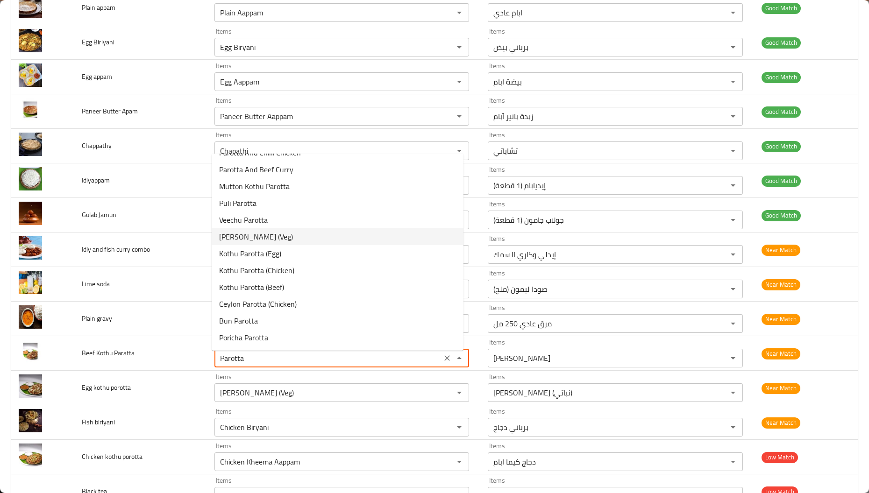
scroll to position [28, 0]
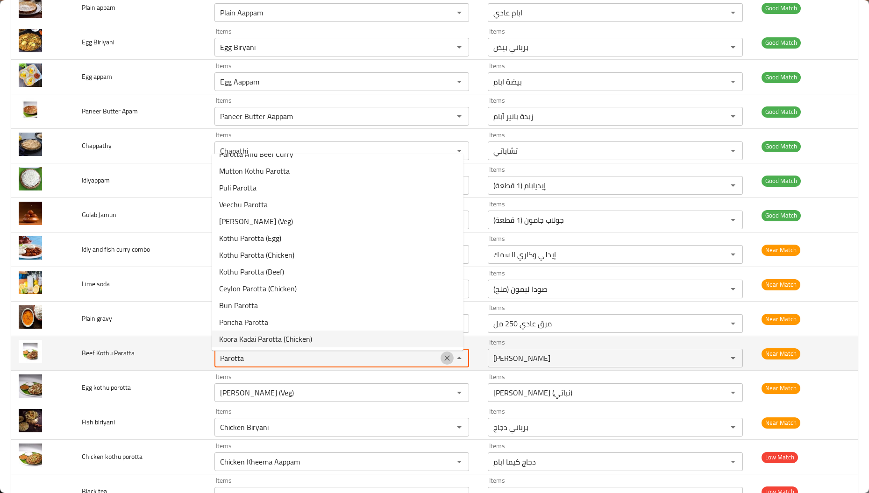
click at [442, 360] on icon "Clear" at bounding box center [446, 358] width 9 height 9
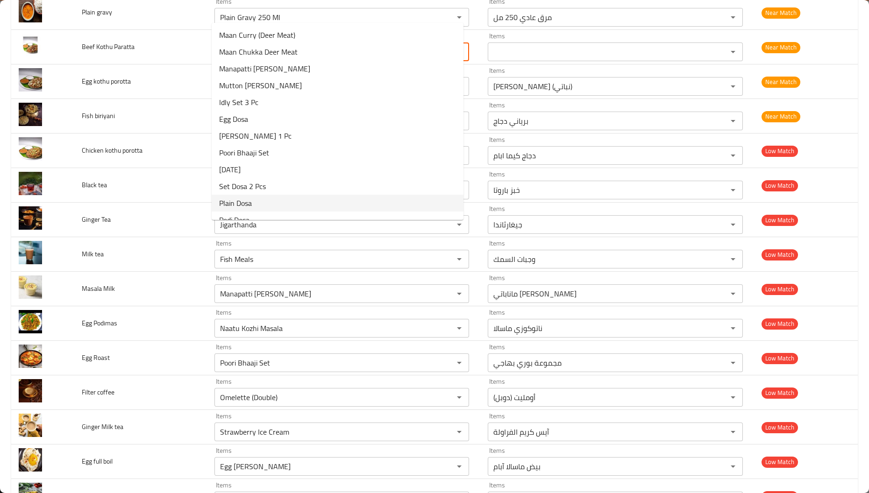
scroll to position [1401, 0]
